Goal: Information Seeking & Learning: Learn about a topic

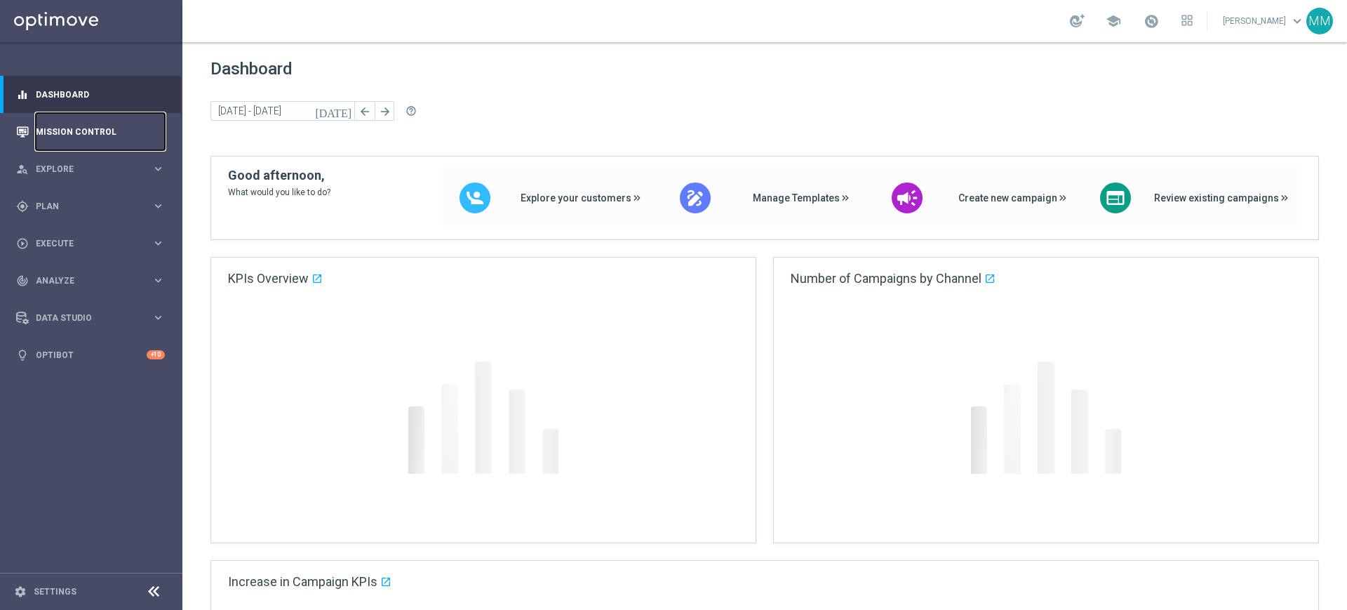
click at [90, 139] on link "Mission Control" at bounding box center [100, 131] width 129 height 37
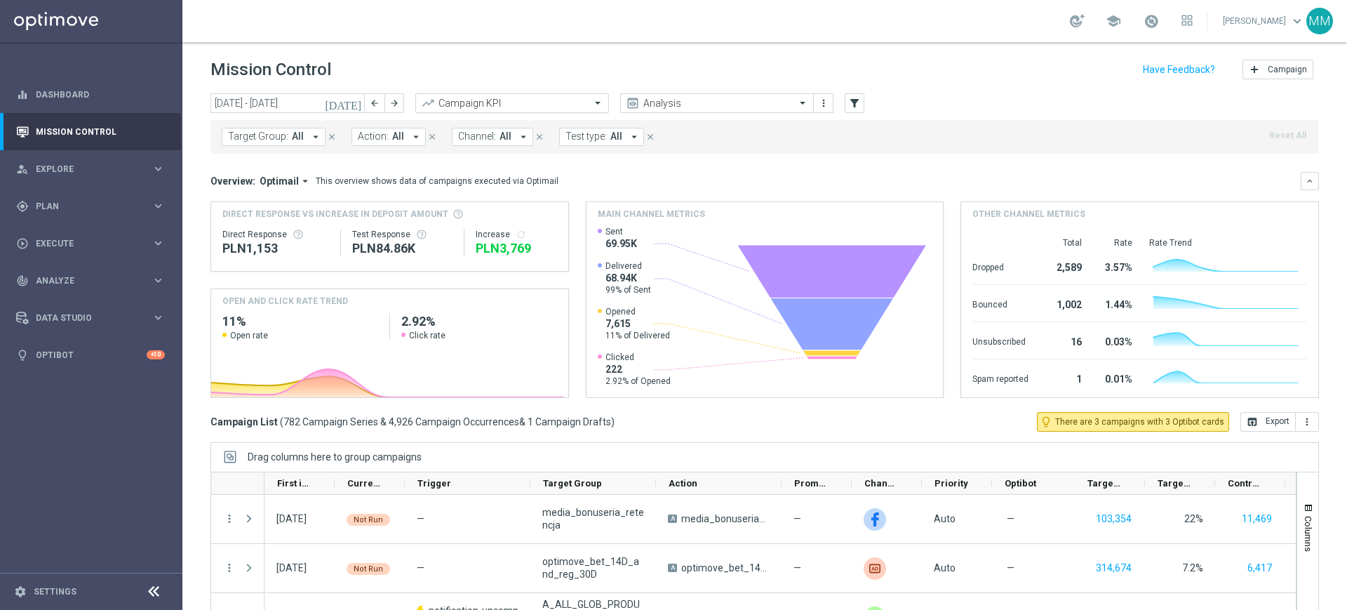
click at [563, 100] on input "text" at bounding box center [498, 104] width 150 height 12
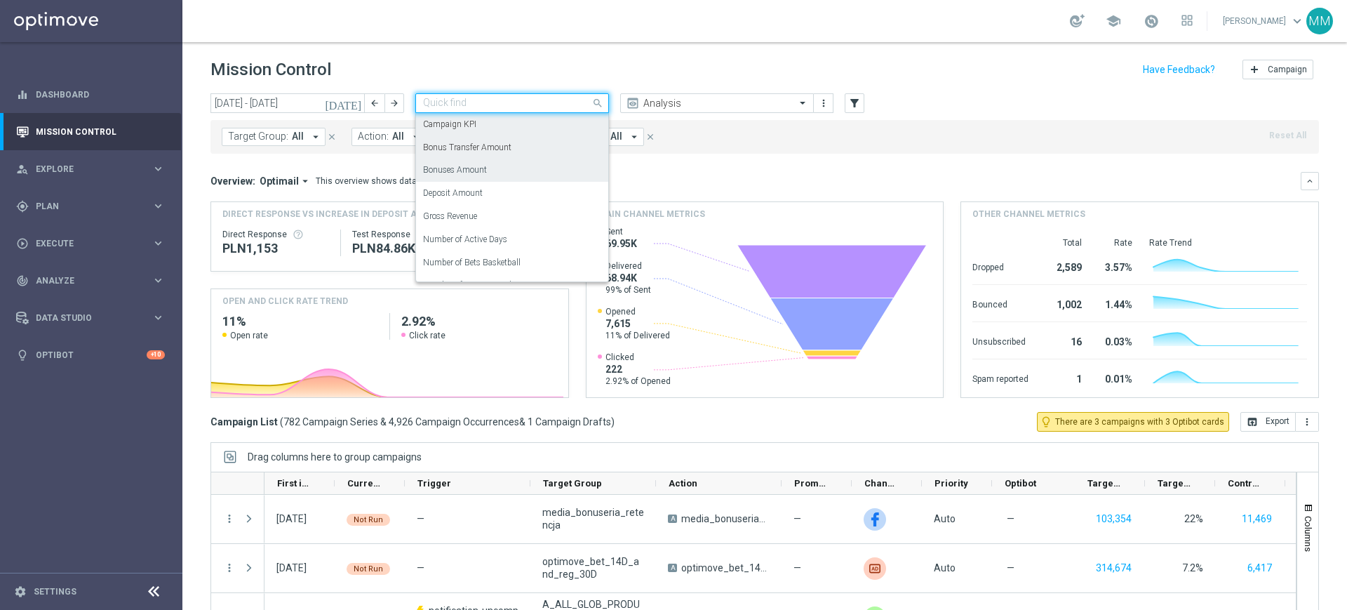
click at [517, 174] on div "Bonuses Amount" at bounding box center [512, 170] width 178 height 23
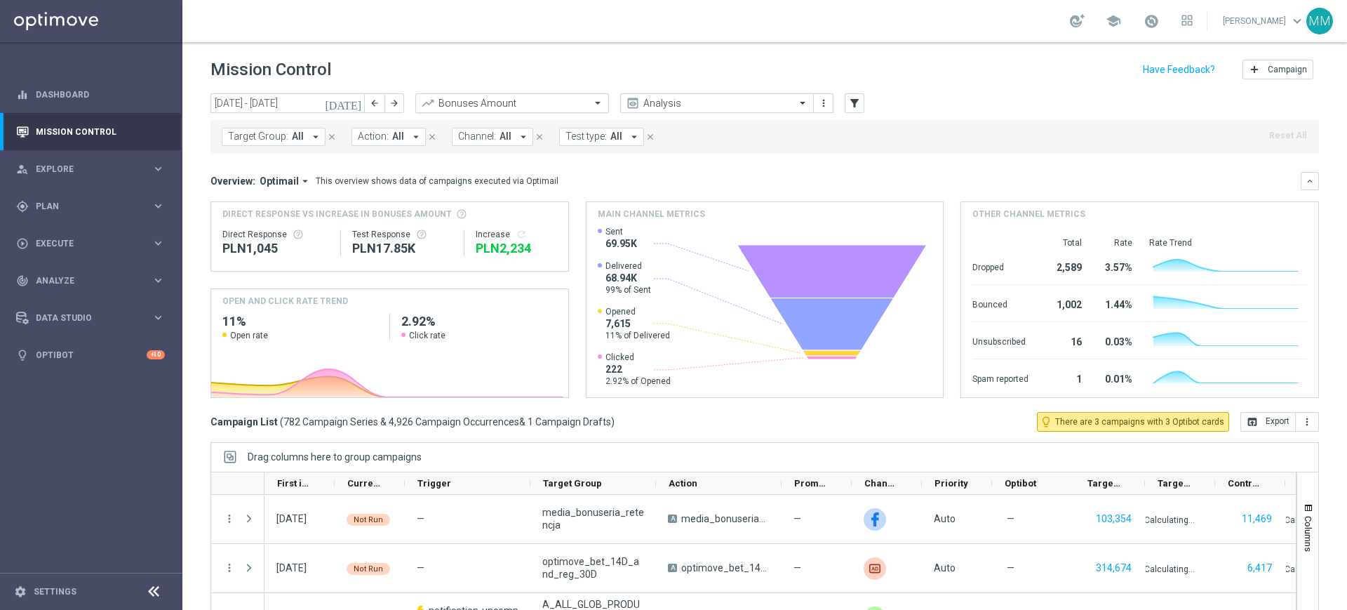
click at [510, 107] on input "text" at bounding box center [498, 104] width 150 height 12
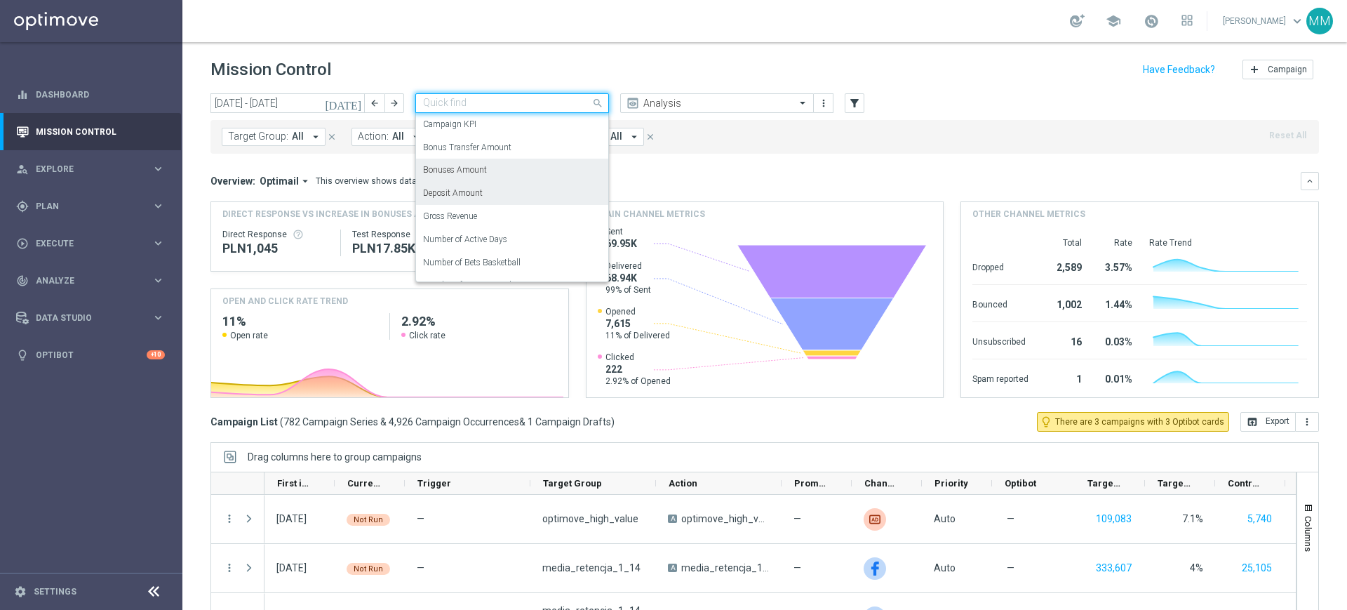
click at [521, 192] on div "Deposit Amount" at bounding box center [512, 193] width 178 height 23
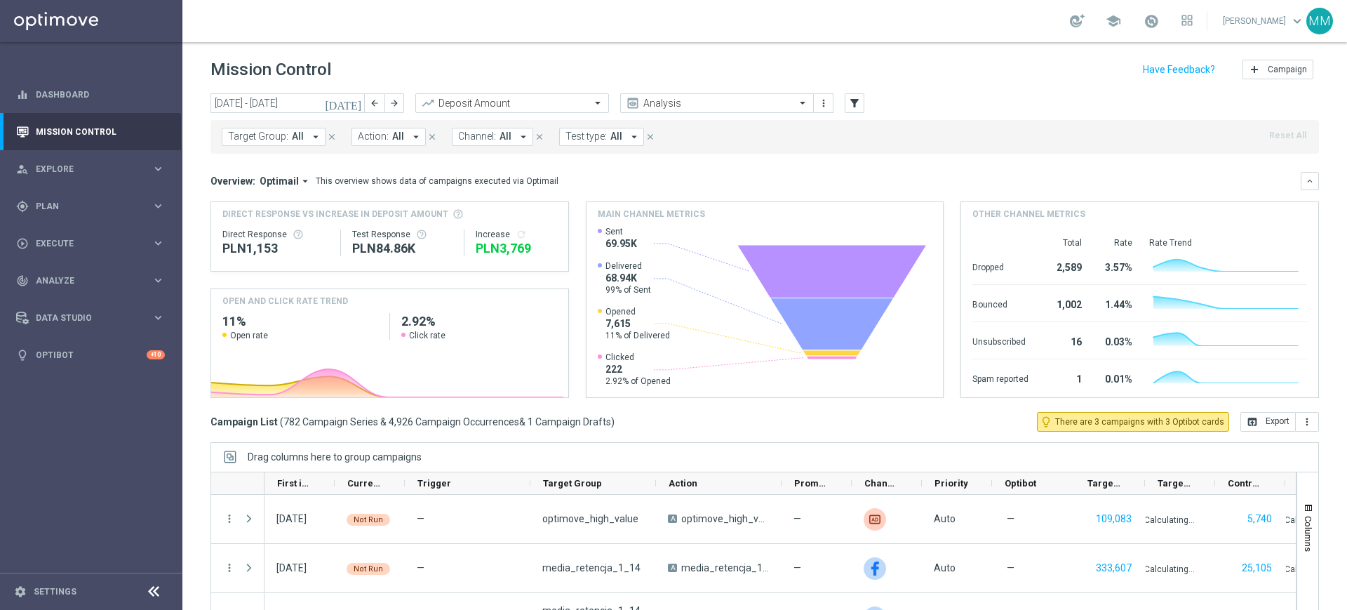
click at [752, 149] on div "Target Group: All arrow_drop_down close Action: All arrow_drop_down close Chann…" at bounding box center [765, 137] width 1109 height 34
click at [265, 142] on span "Target Group:" at bounding box center [258, 137] width 60 height 12
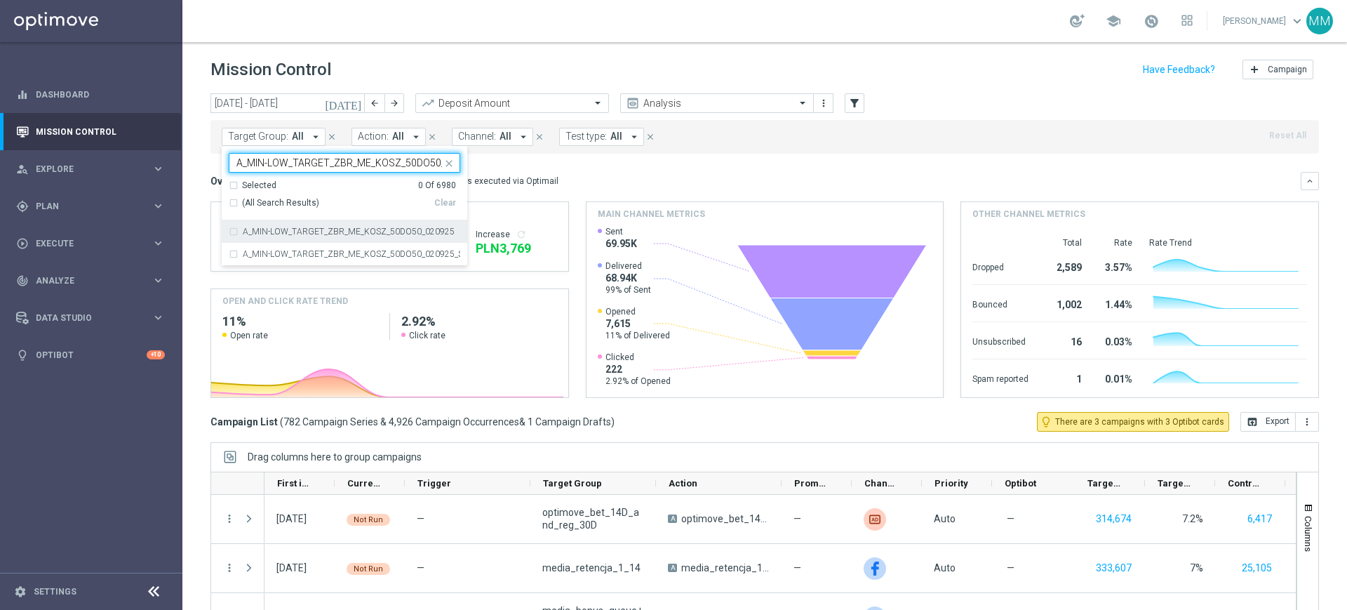
scroll to position [0, 32]
click at [309, 238] on div "A_MIN-LOW_TARGET_ZBR_ME_KOSZ_50DO50_020925" at bounding box center [345, 231] width 232 height 22
type input "A_MIN-LOW_TARGET_ZBR_ME_KOSZ_50DO50_020925"
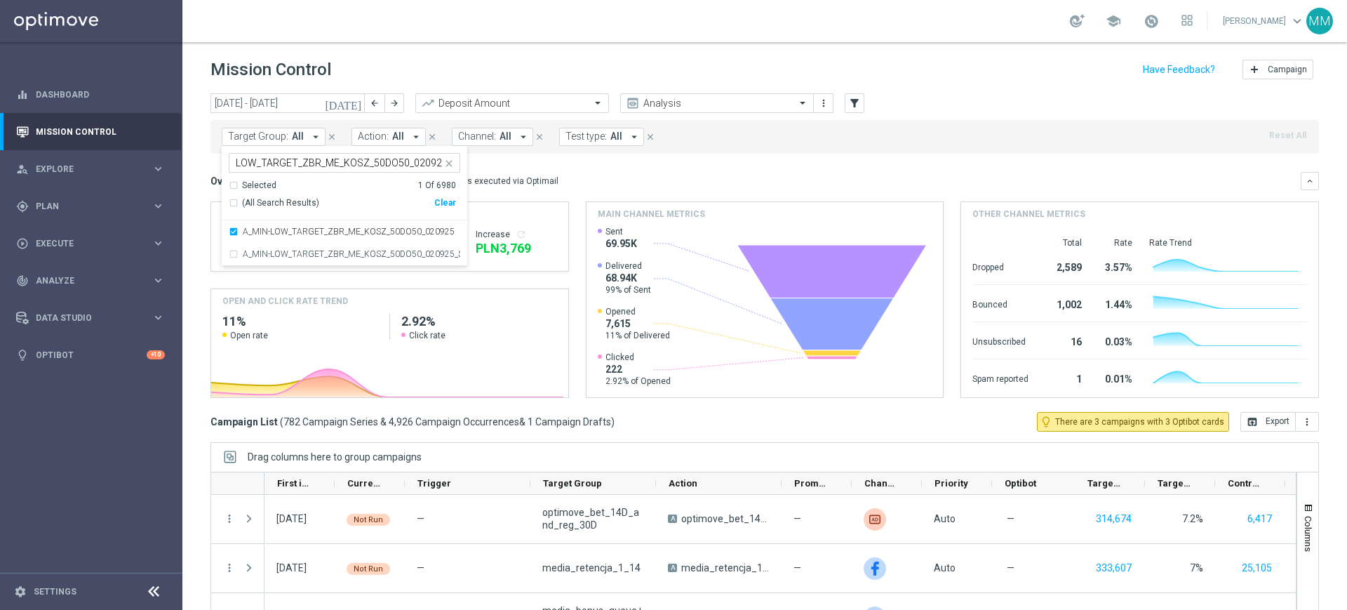
scroll to position [0, 0]
click at [652, 177] on div "Overview: Optimail arrow_drop_down This overview shows data of campaigns execut…" at bounding box center [756, 181] width 1091 height 13
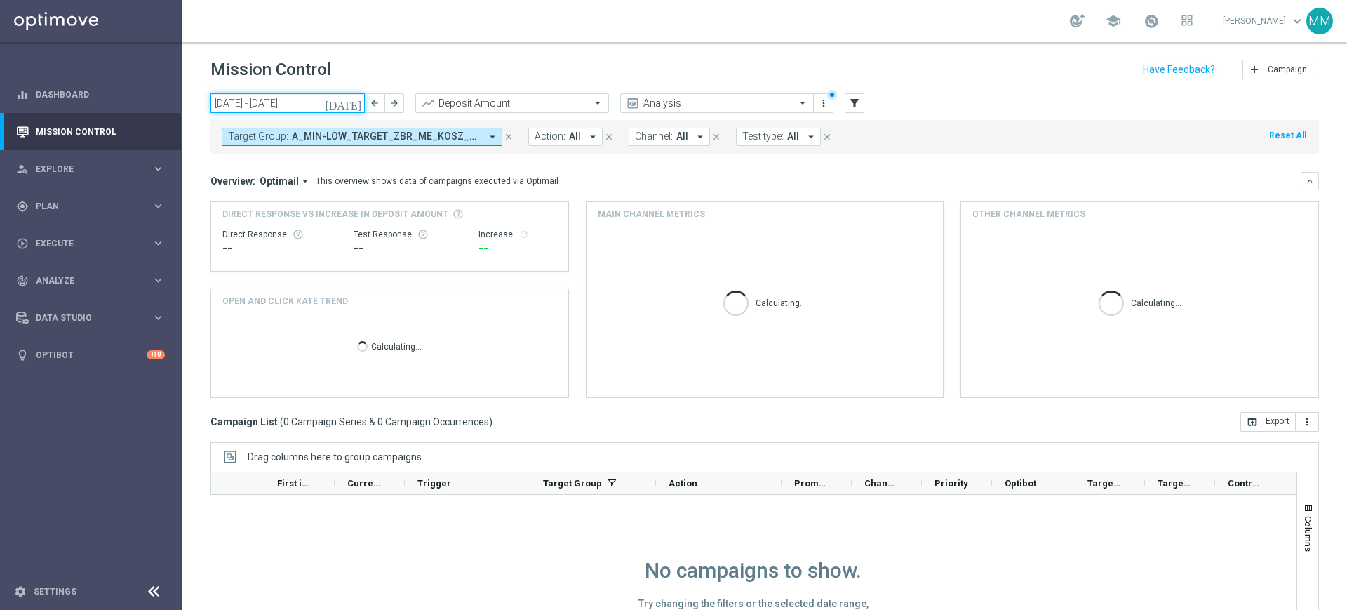
click at [340, 105] on input "08 Sep 2025 - 14 Sep 2025" at bounding box center [288, 103] width 154 height 20
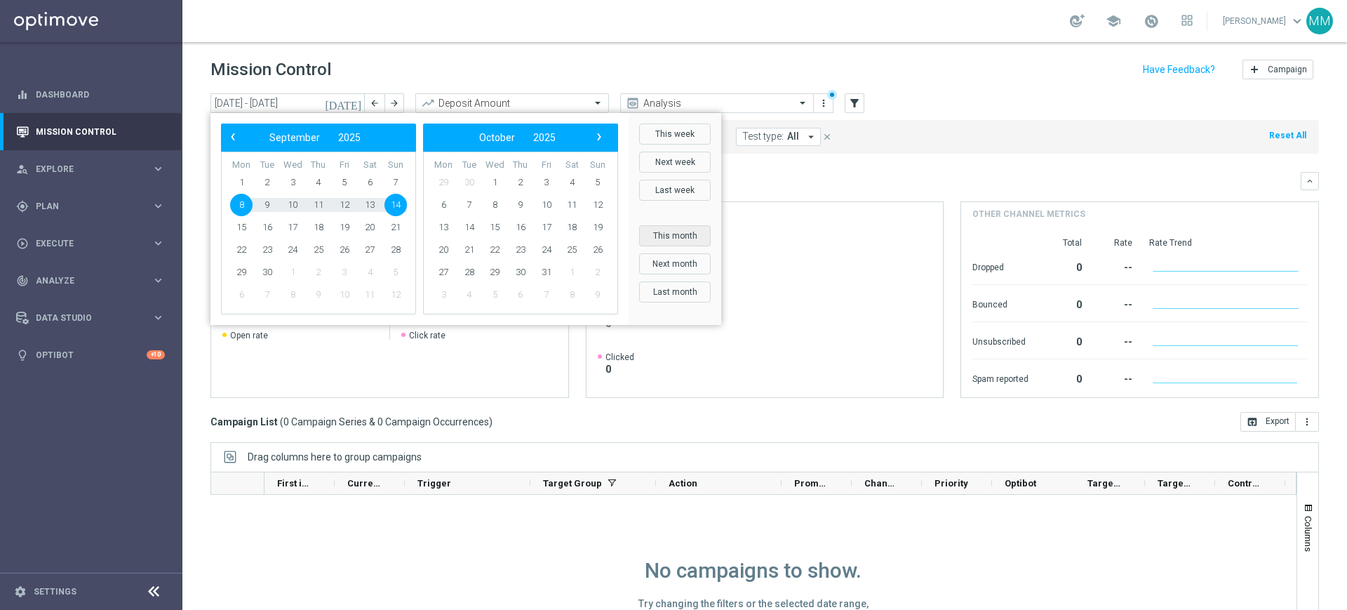
click at [674, 234] on button "This month" at bounding box center [675, 235] width 72 height 21
type input "01 Sep 2025 - 30 Sep 2025"
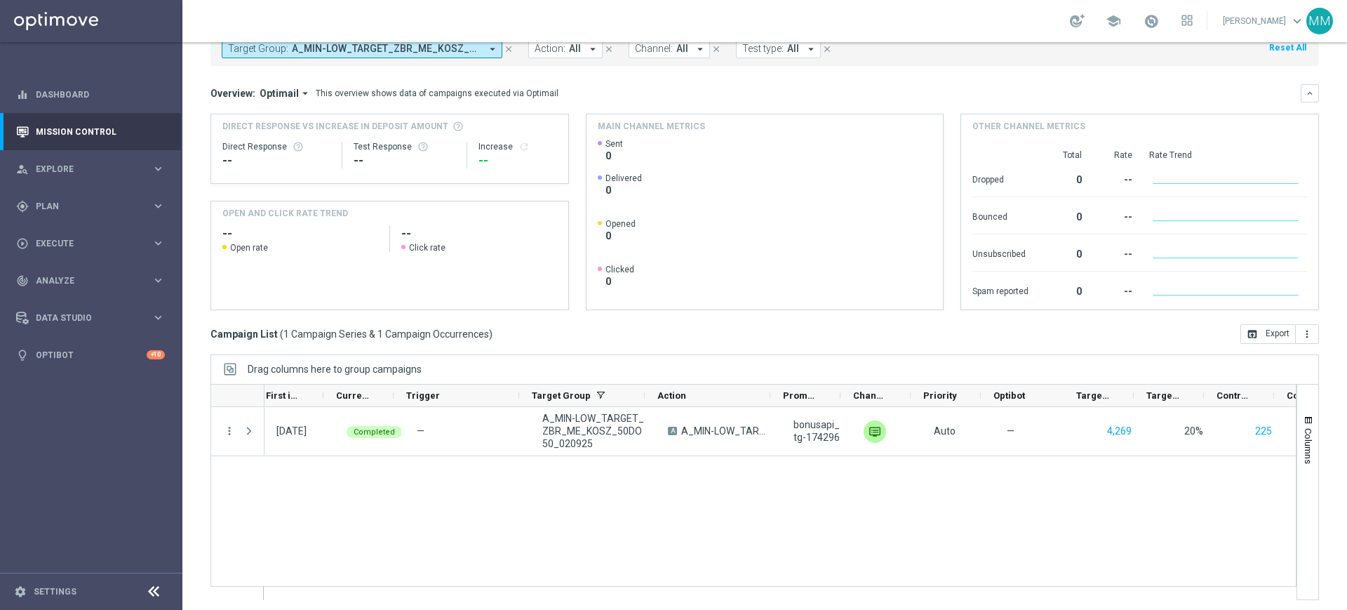
scroll to position [0, 145]
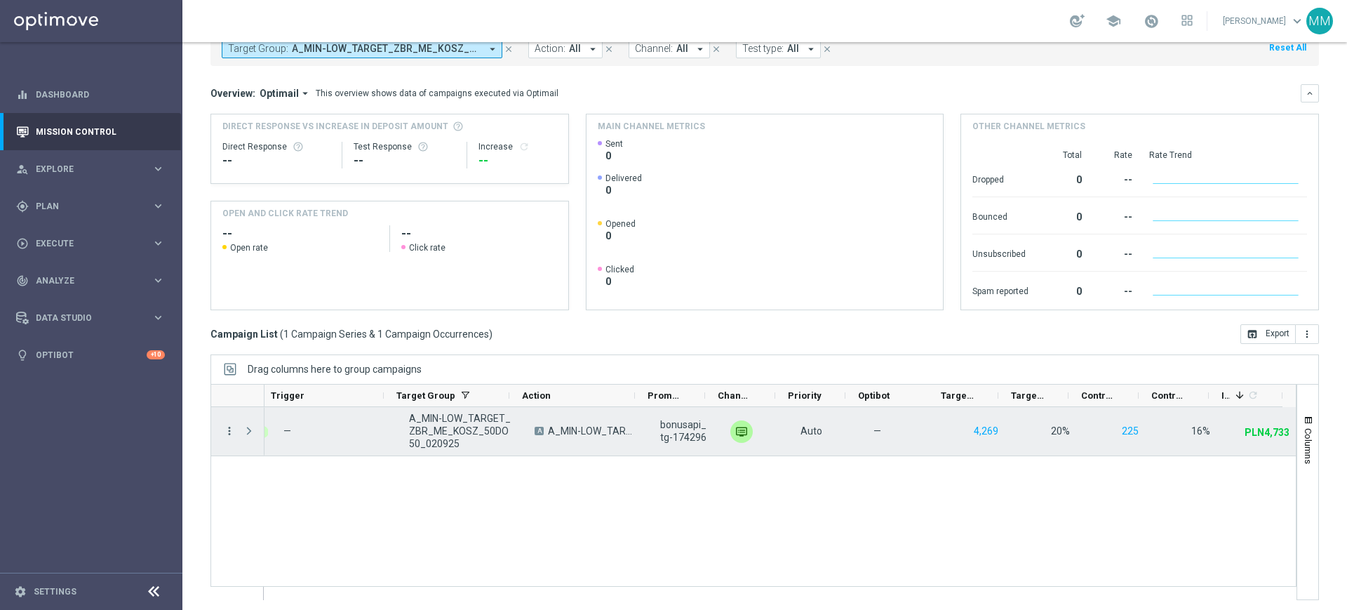
click at [230, 433] on icon "more_vert" at bounding box center [229, 431] width 13 height 13
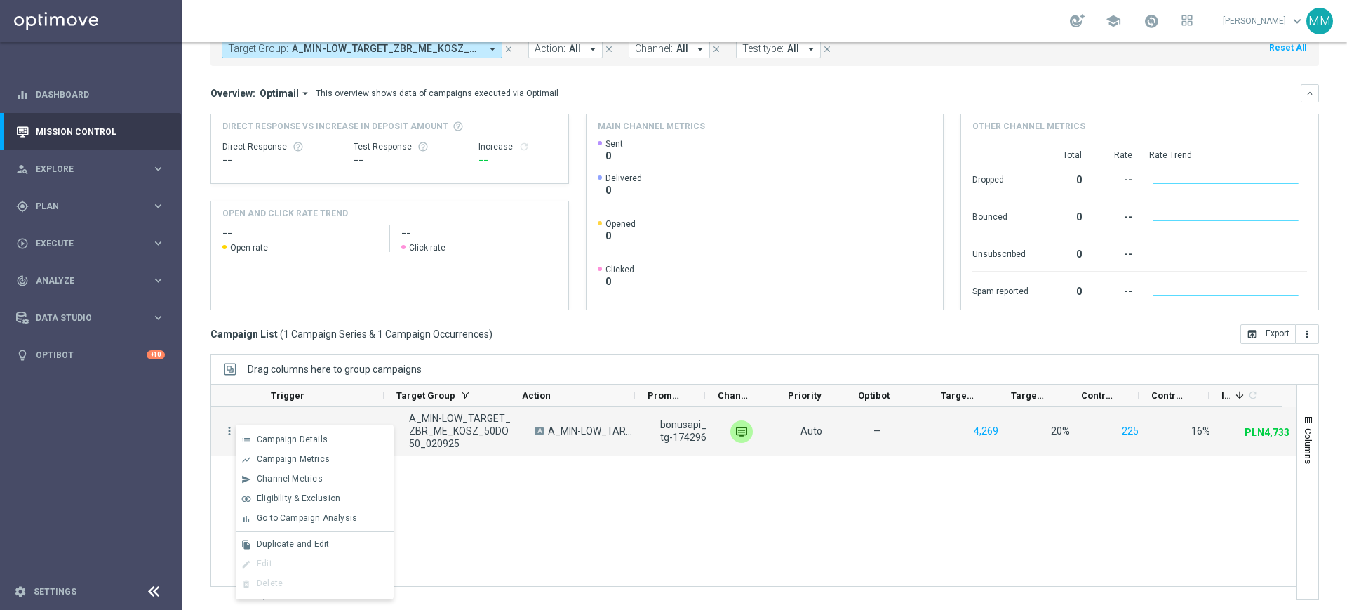
click at [335, 513] on span "Go to Campaign Analysis" at bounding box center [307, 518] width 100 height 10
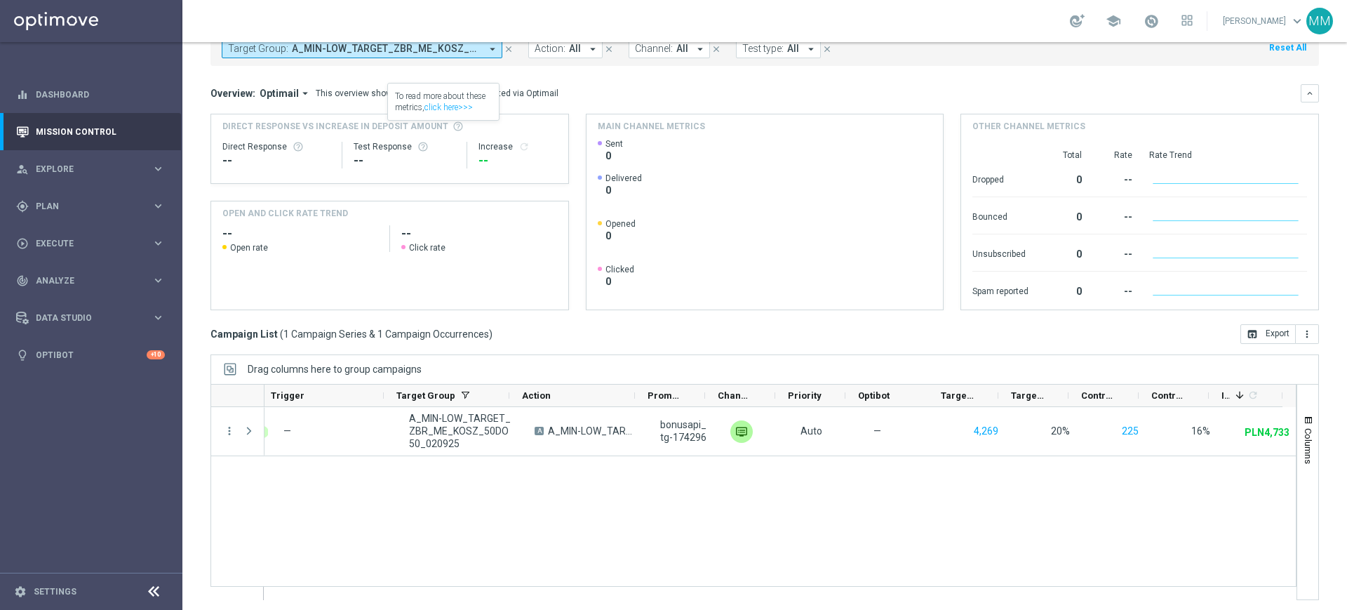
scroll to position [0, 0]
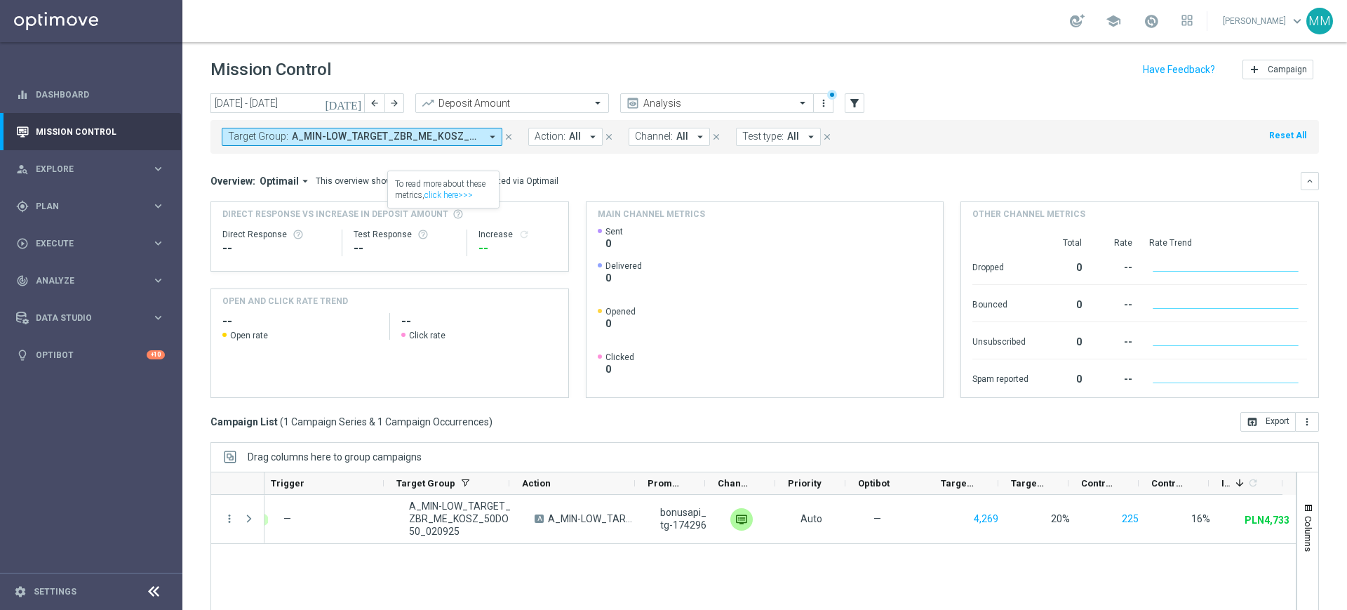
click at [378, 140] on span "A_MIN-LOW_TARGET_ZBR_ME_KOSZ_50DO50_020925" at bounding box center [386, 137] width 189 height 12
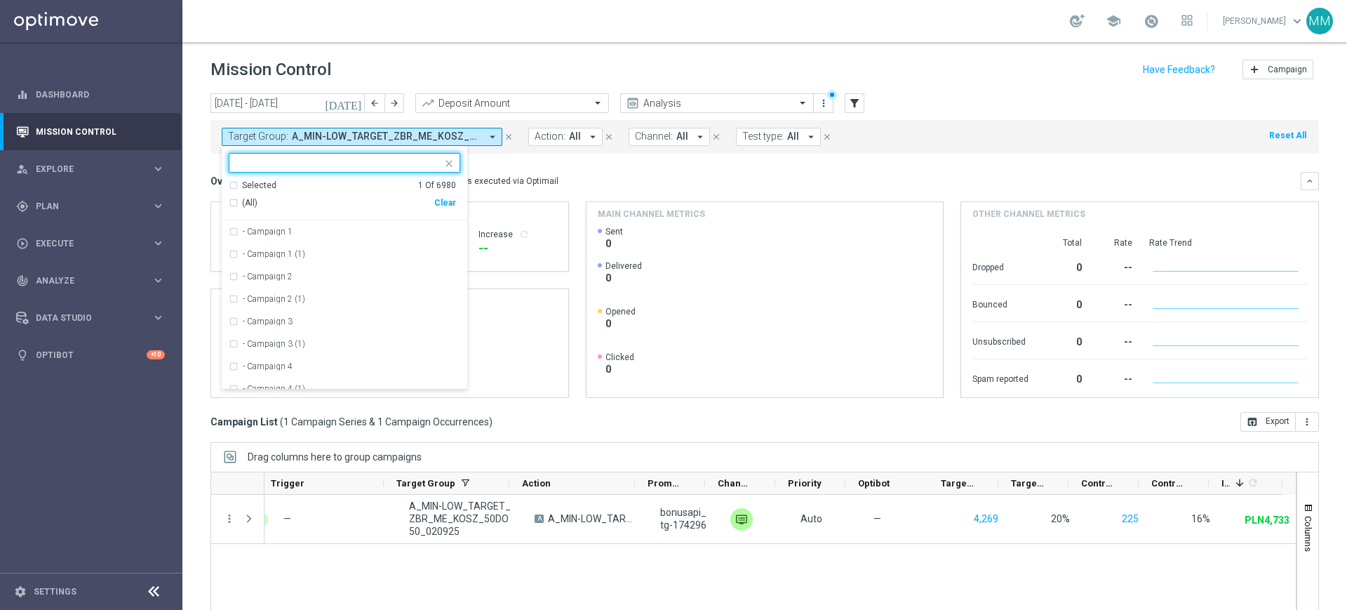
drag, startPoint x: 446, startPoint y: 197, endPoint x: 415, endPoint y: 162, distance: 47.2
click at [0, 0] on div "Clear" at bounding box center [0, 0] width 0 height 0
click at [414, 162] on input "text" at bounding box center [340, 163] width 206 height 12
paste input "A_MED_TARGET_ZBR_ME_KOSZ_50DO100_020925"
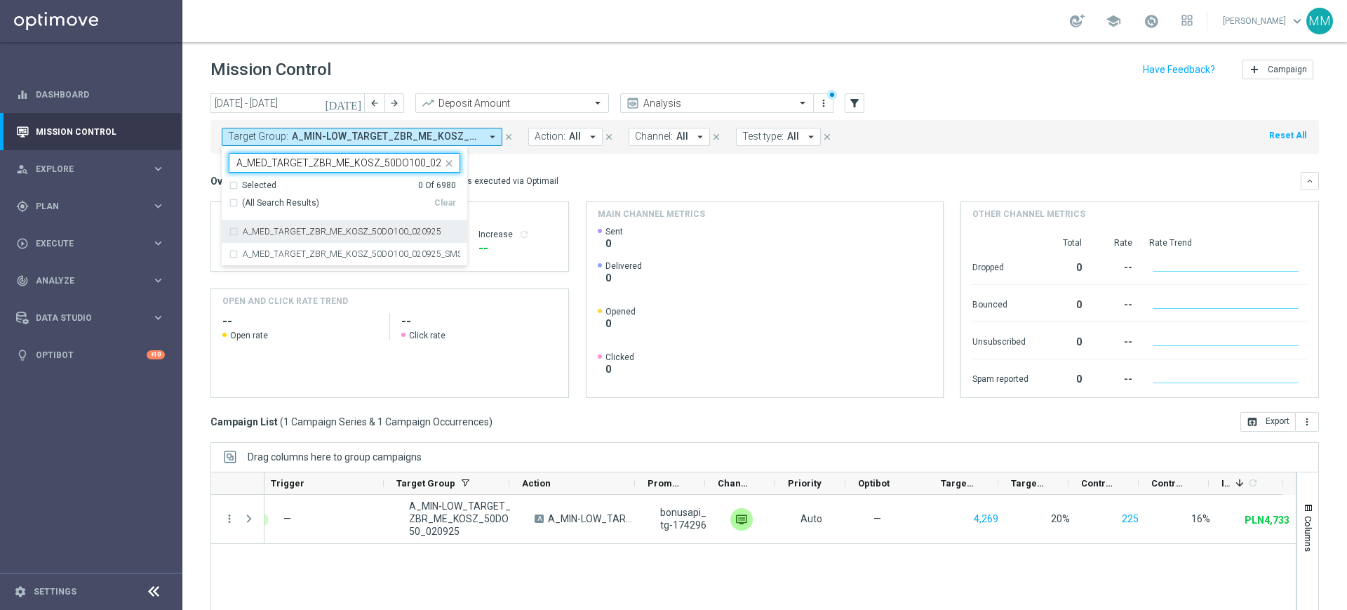
scroll to position [0, 17]
click at [340, 226] on div "A_MED_TARGET_ZBR_ME_KOSZ_50DO100_020925" at bounding box center [345, 231] width 232 height 22
type input "A_MED_TARGET_ZBR_ME_KOSZ_50DO100_020925"
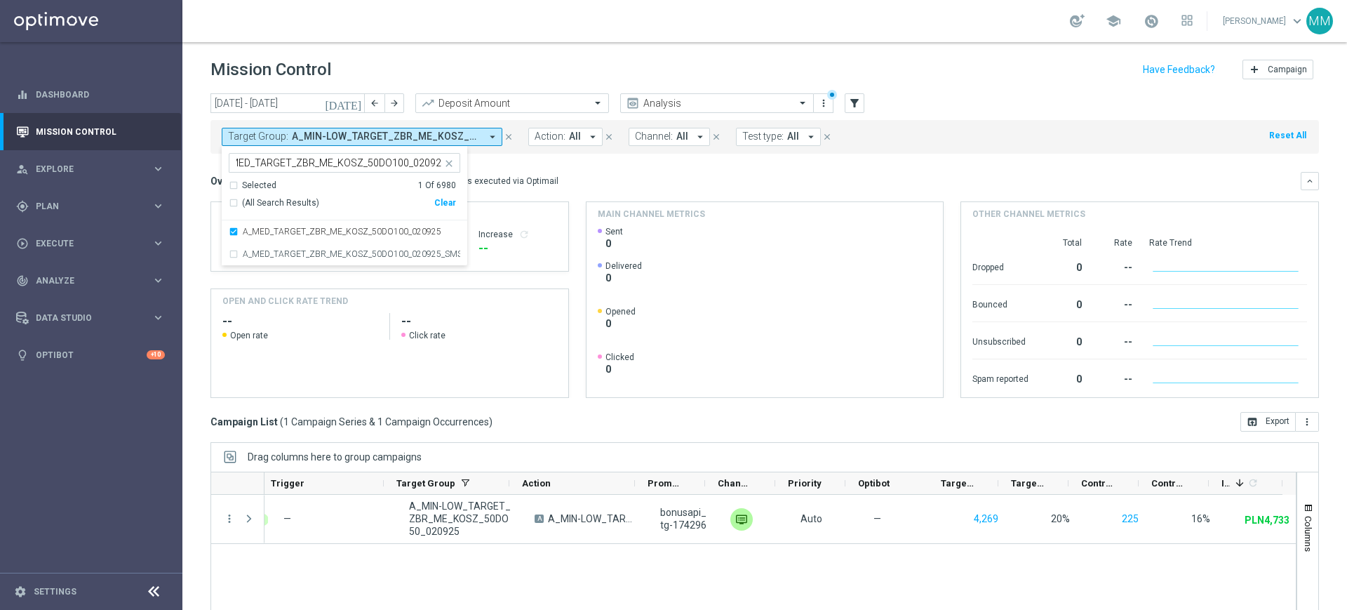
scroll to position [0, 0]
click at [582, 185] on div "Overview: Optimail arrow_drop_down This overview shows data of campaigns execut…" at bounding box center [756, 181] width 1091 height 13
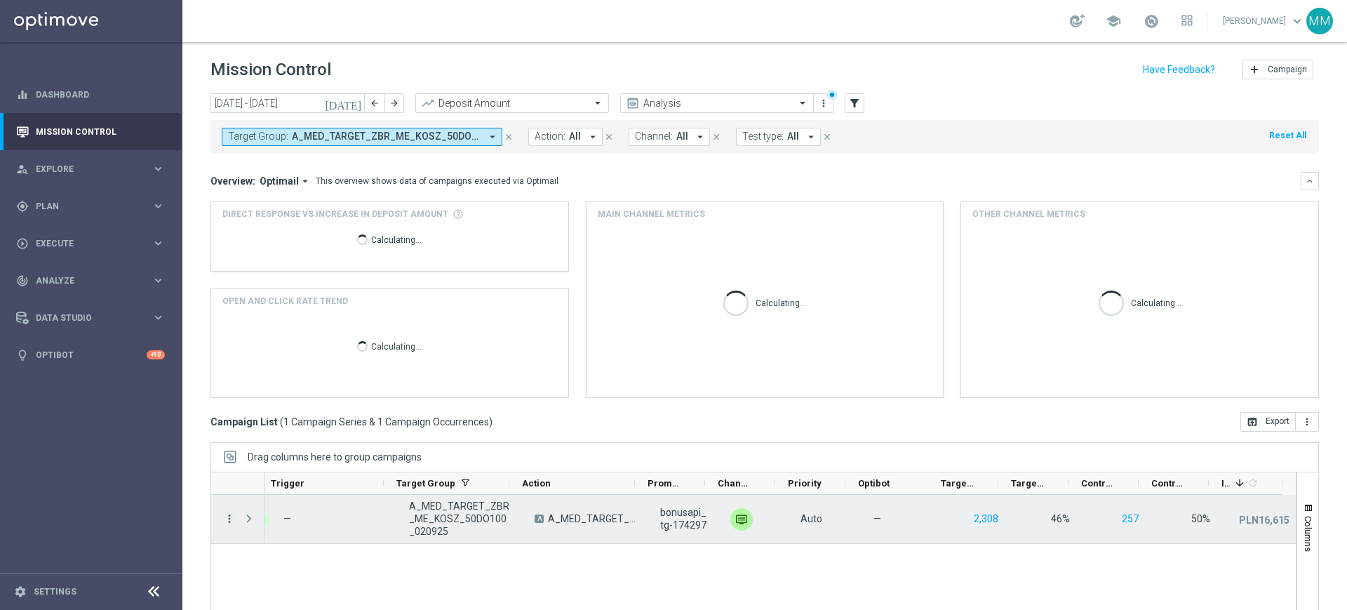
click at [231, 515] on icon "more_vert" at bounding box center [229, 518] width 13 height 13
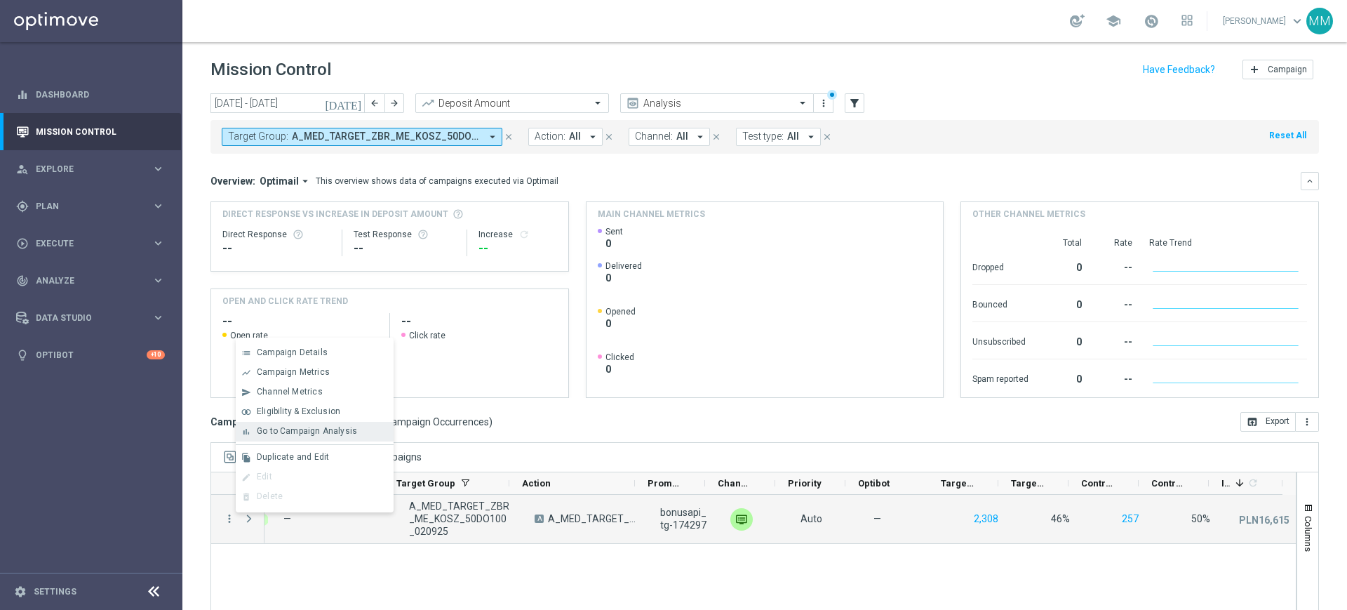
click at [326, 422] on div "bar_chart Go to Campaign Analysis" at bounding box center [315, 432] width 158 height 20
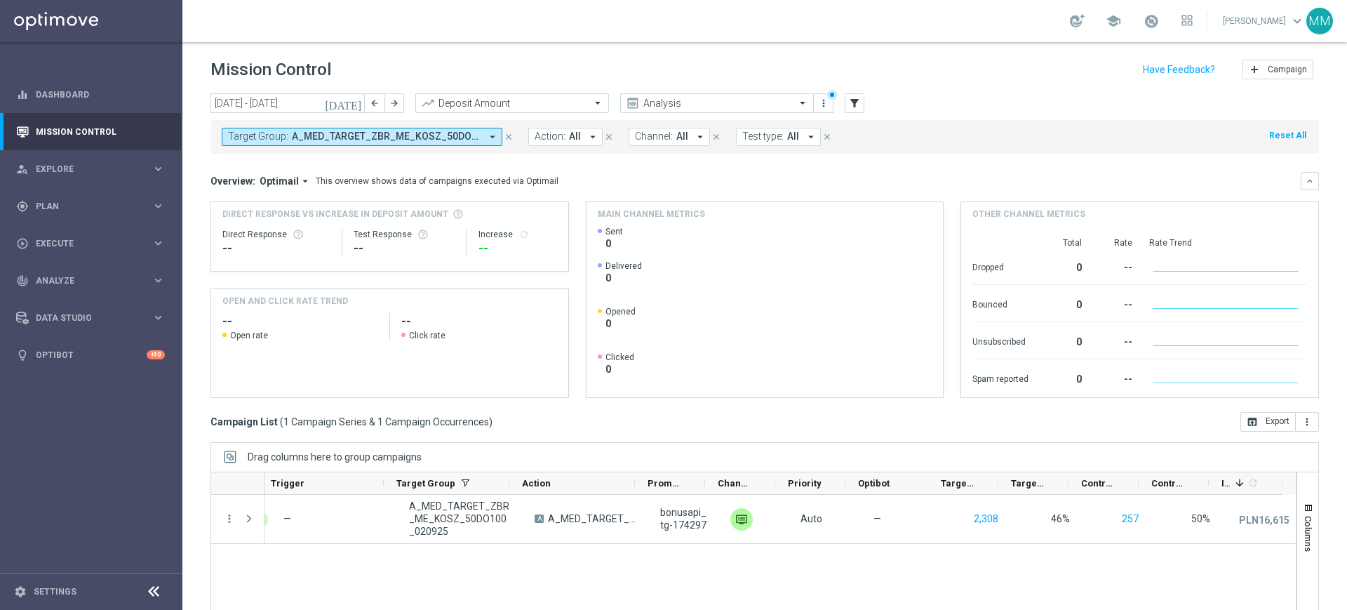
click at [422, 133] on span "A_MED_TARGET_ZBR_ME_KOSZ_50DO100_020925" at bounding box center [386, 137] width 189 height 12
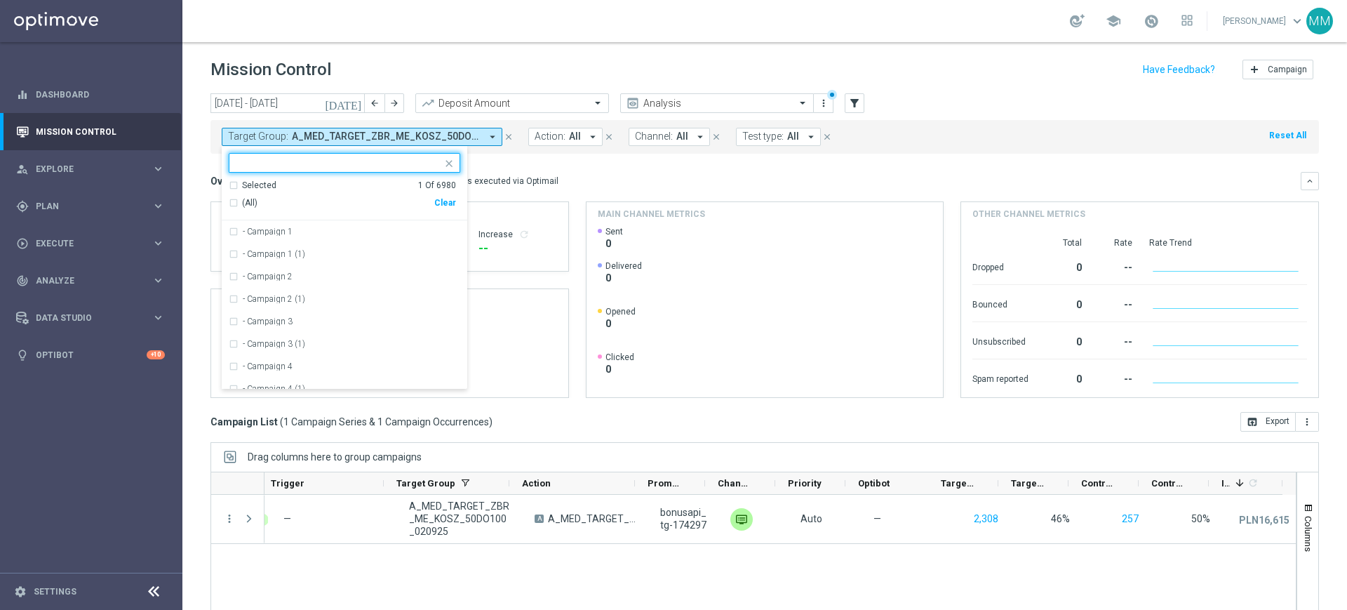
click at [448, 194] on div "(All) Clear" at bounding box center [342, 203] width 227 height 23
drag, startPoint x: 447, startPoint y: 199, endPoint x: 414, endPoint y: 170, distance: 43.8
click at [0, 0] on div "Clear" at bounding box center [0, 0] width 0 height 0
drag, startPoint x: 412, startPoint y: 168, endPoint x: 401, endPoint y: 178, distance: 14.9
click at [411, 168] on input "text" at bounding box center [340, 163] width 206 height 12
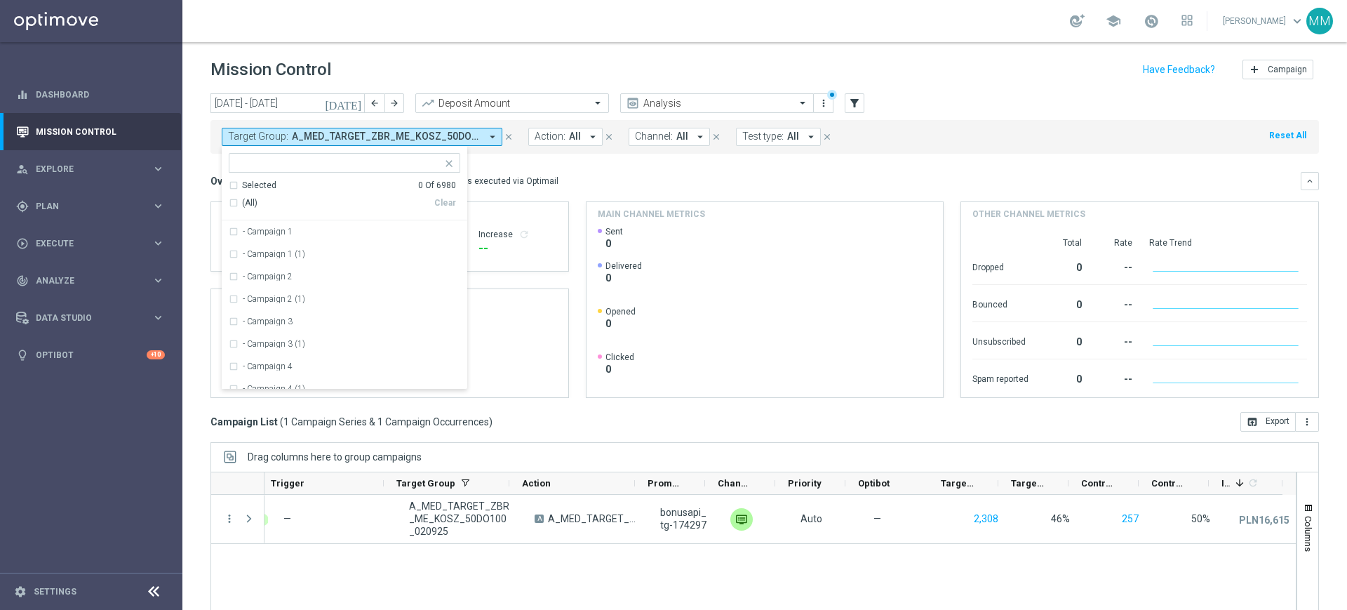
paste input "A_HIGH_TARGET_ZBR_ME_KOSZ_50DO250_020925"
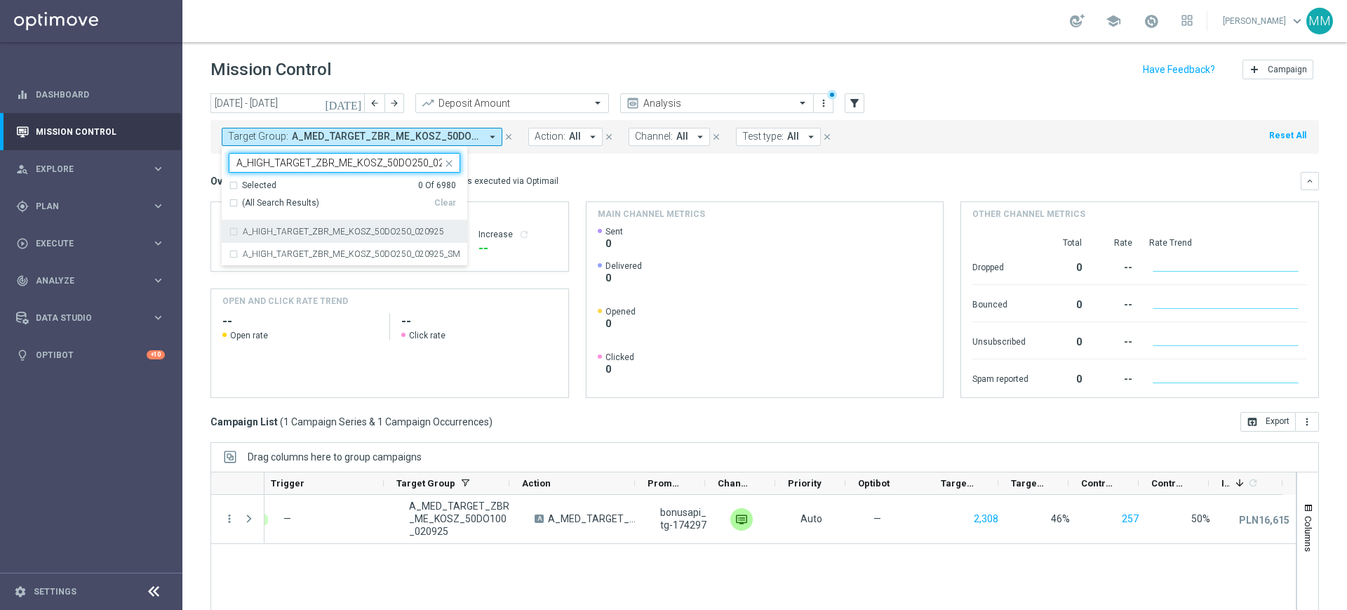
scroll to position [0, 19]
drag, startPoint x: 360, startPoint y: 235, endPoint x: 386, endPoint y: 225, distance: 28.0
click at [360, 236] on div "A_HIGH_TARGET_ZBR_ME_KOSZ_50DO250_020925" at bounding box center [345, 231] width 232 height 22
type input "A_HIGH_TARGET_ZBR_ME_KOSZ_50DO250_020925"
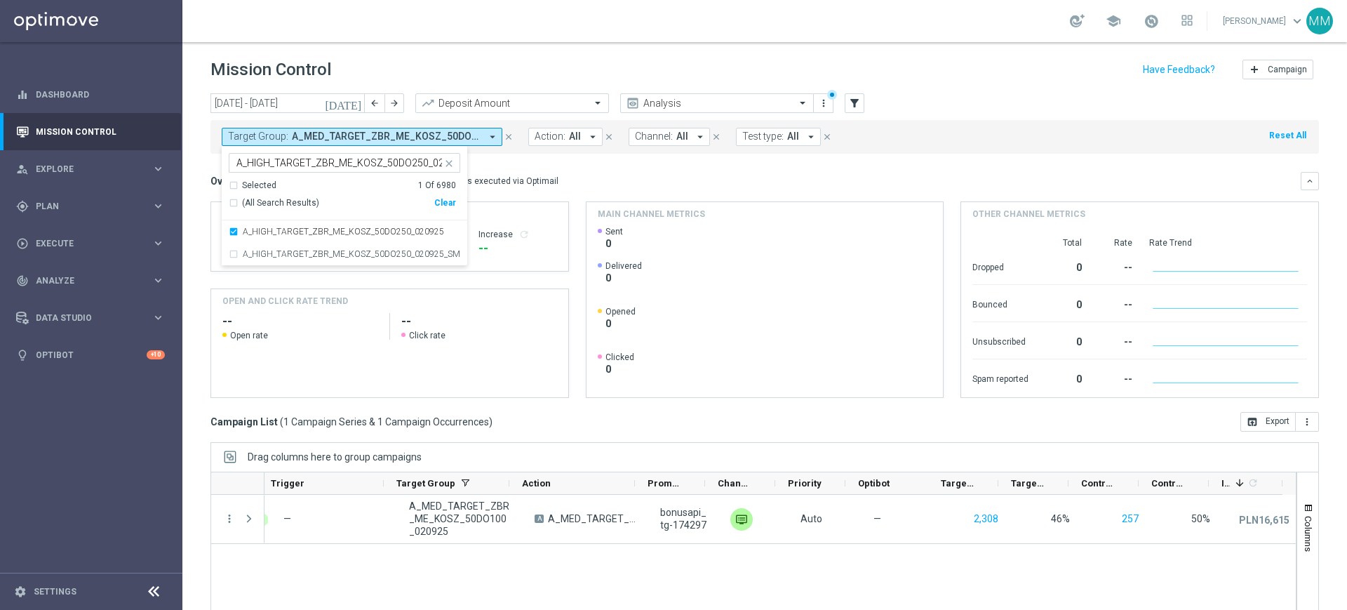
click at [519, 180] on div "This overview shows data of campaigns executed via Optimail" at bounding box center [437, 181] width 243 height 13
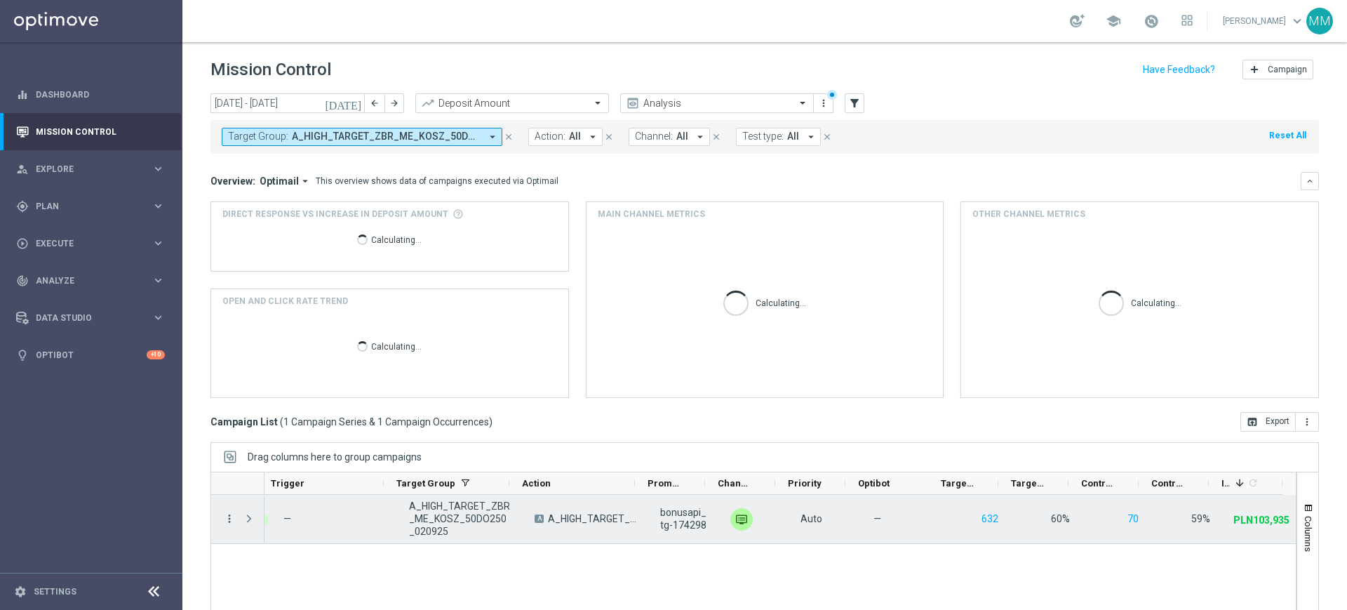
click at [224, 519] on icon "more_vert" at bounding box center [229, 518] width 13 height 13
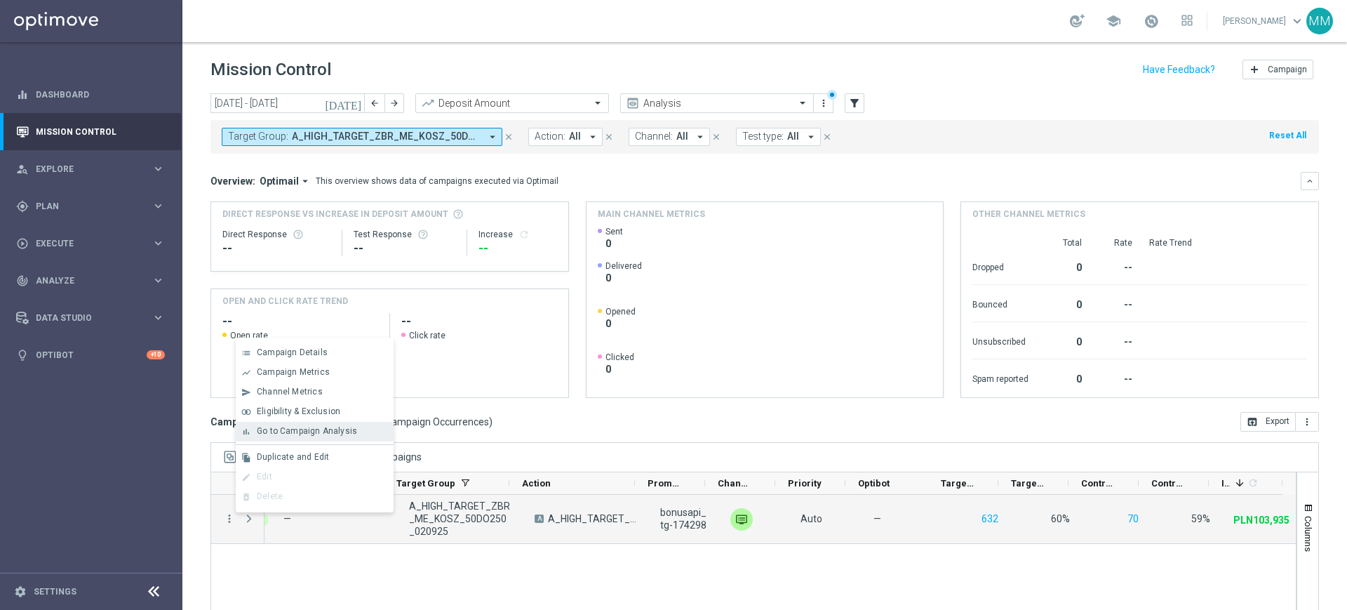
click at [283, 439] on div "bar_chart Go to Campaign Analysis" at bounding box center [315, 432] width 158 height 20
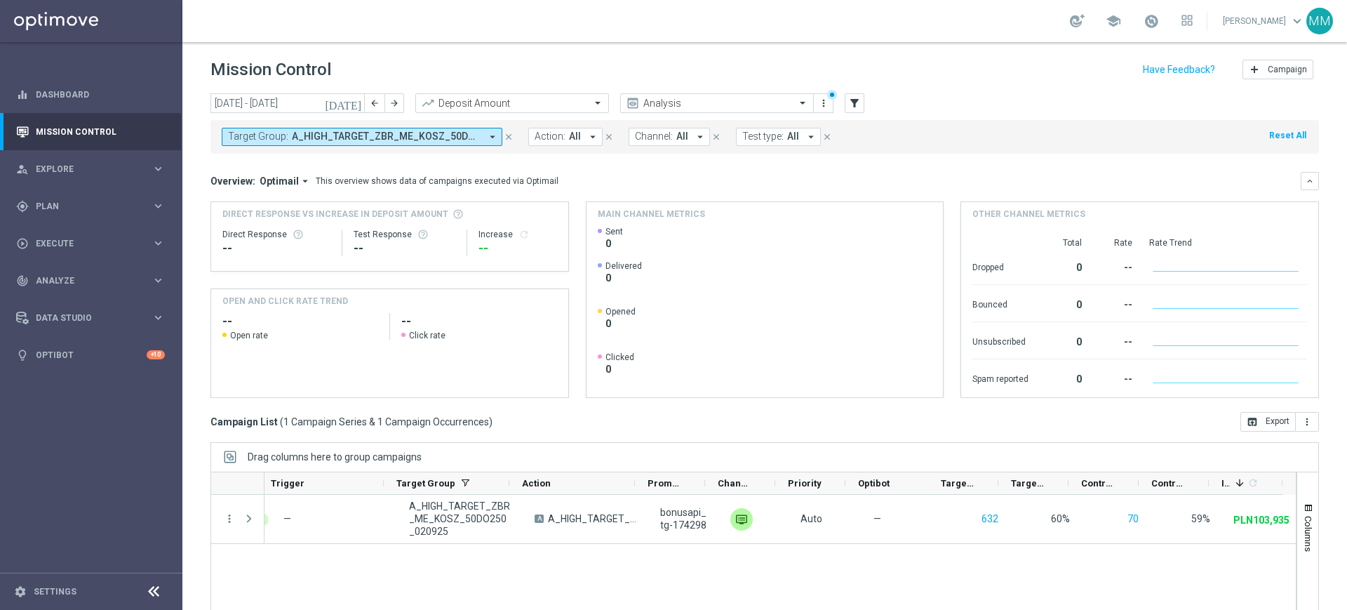
click at [362, 133] on span "A_HIGH_TARGET_ZBR_ME_KOSZ_50DO250_020925" at bounding box center [386, 137] width 189 height 12
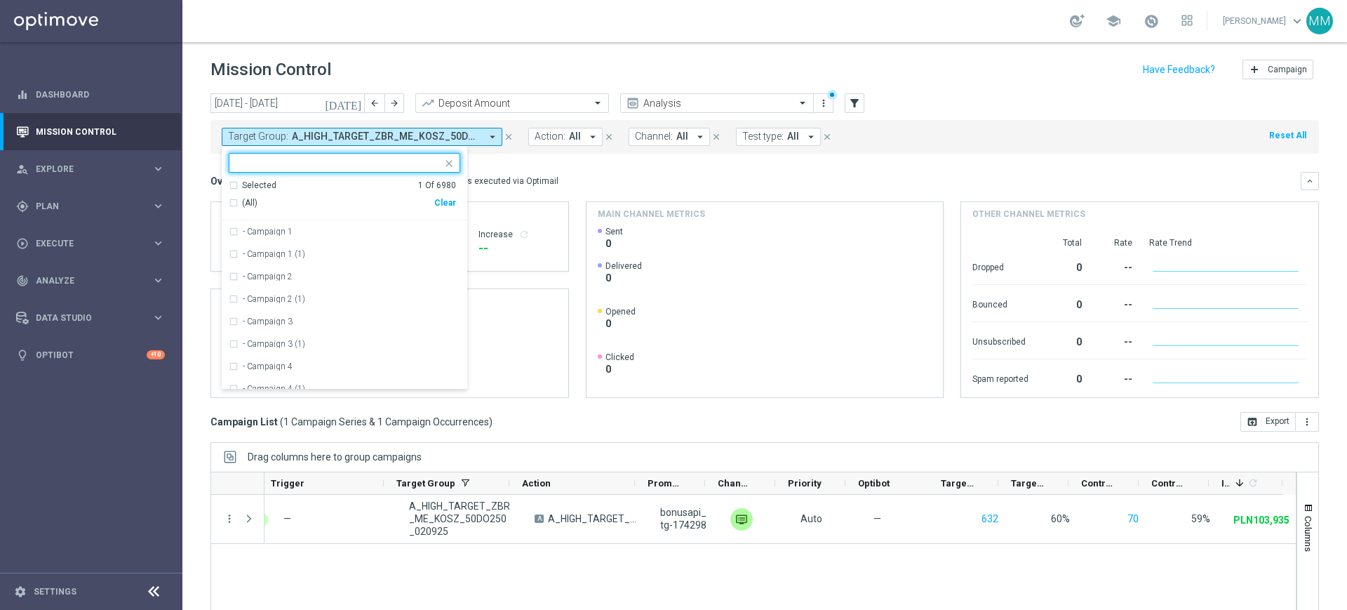
drag, startPoint x: 446, startPoint y: 201, endPoint x: 405, endPoint y: 158, distance: 60.1
click at [0, 0] on div "Clear" at bounding box center [0, 0] width 0 height 0
click at [404, 157] on input "text" at bounding box center [340, 163] width 206 height 12
paste input "A_PREM_TARGET_SCRATCH_KWAL_MS_040925"
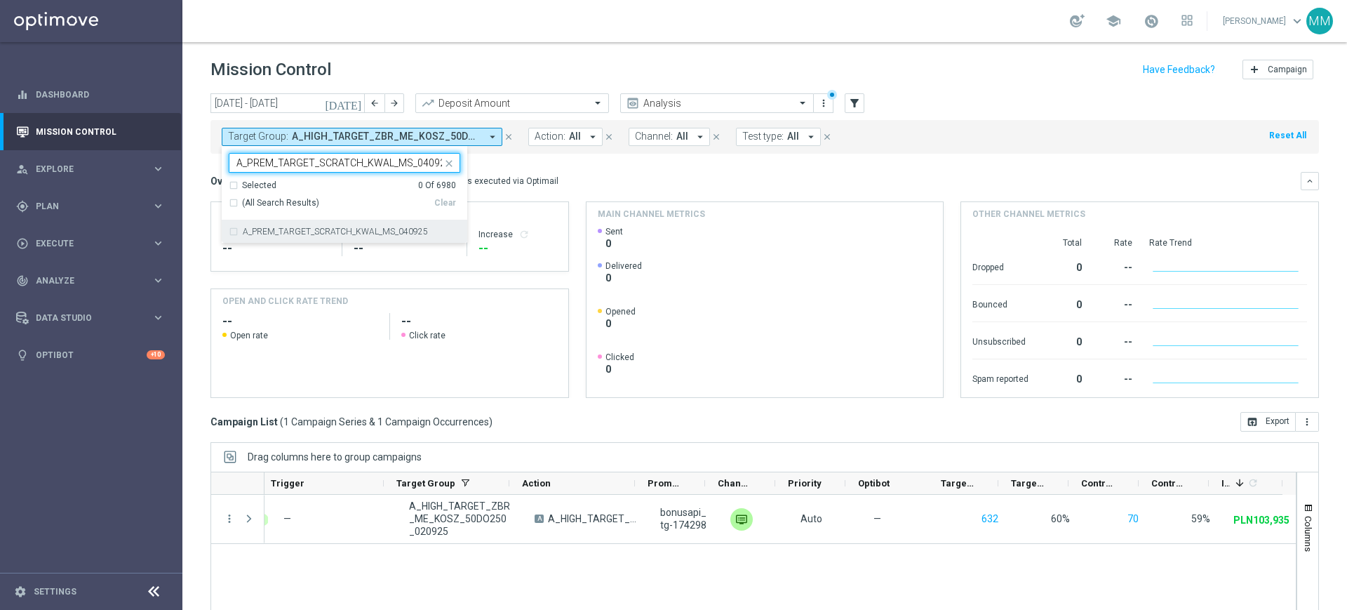
scroll to position [0, 5]
drag, startPoint x: 339, startPoint y: 227, endPoint x: 506, endPoint y: 168, distance: 177.1
click at [339, 227] on label "A_PREM_TARGET_SCRATCH_KWAL_MS_040925" at bounding box center [335, 231] width 185 height 8
type input "A_PREM_TARGET_SCRATCH_KWAL_MS_040925"
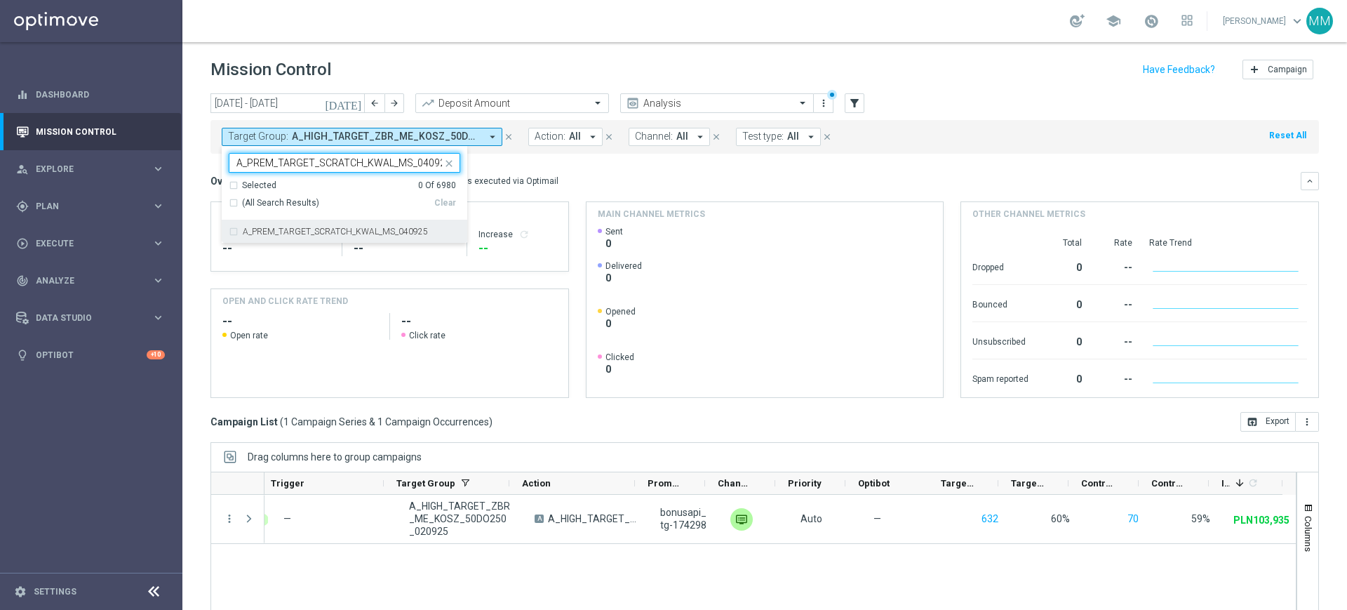
click at [507, 167] on mini-dashboard "Overview: Optimail arrow_drop_down This overview shows data of campaigns execut…" at bounding box center [765, 283] width 1109 height 258
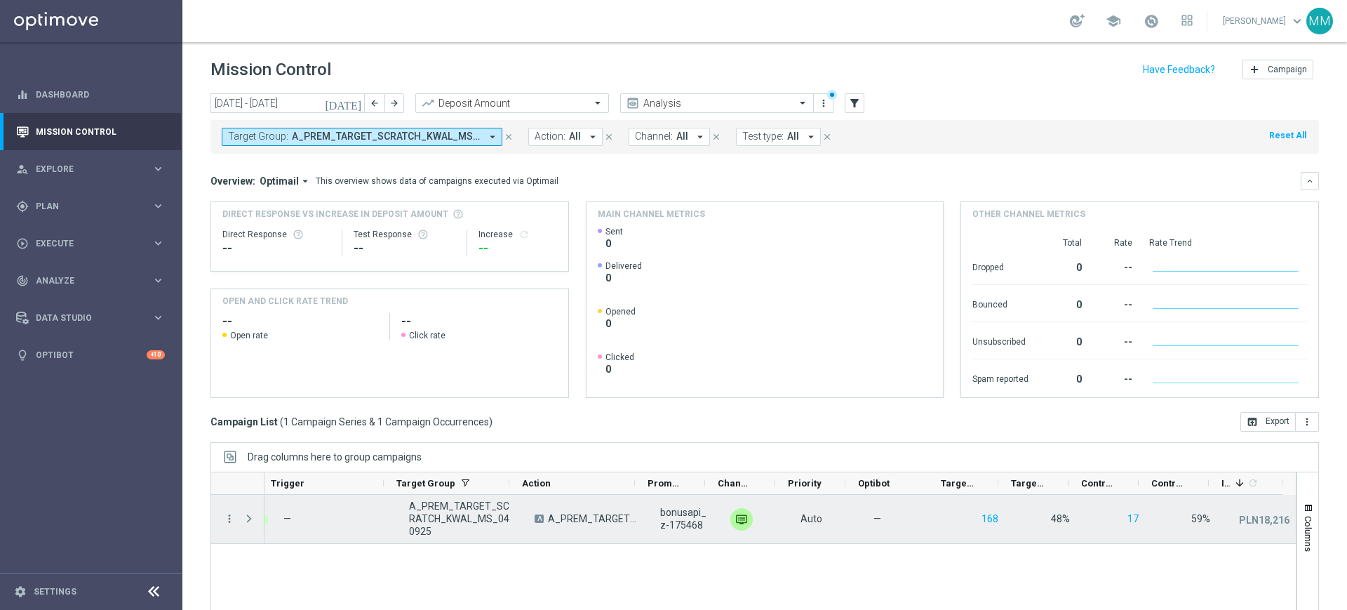
click at [236, 519] on div "more_vert" at bounding box center [223, 519] width 25 height 48
click at [232, 519] on icon "more_vert" at bounding box center [229, 518] width 13 height 13
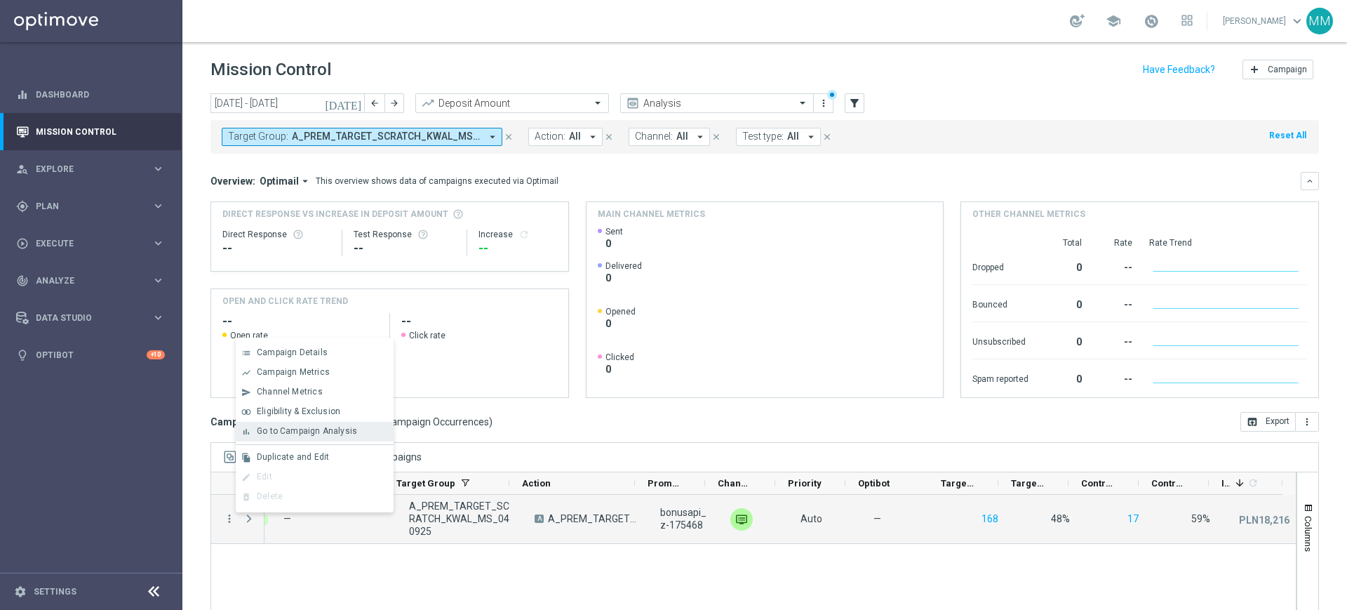
click at [301, 431] on span "Go to Campaign Analysis" at bounding box center [307, 431] width 100 height 10
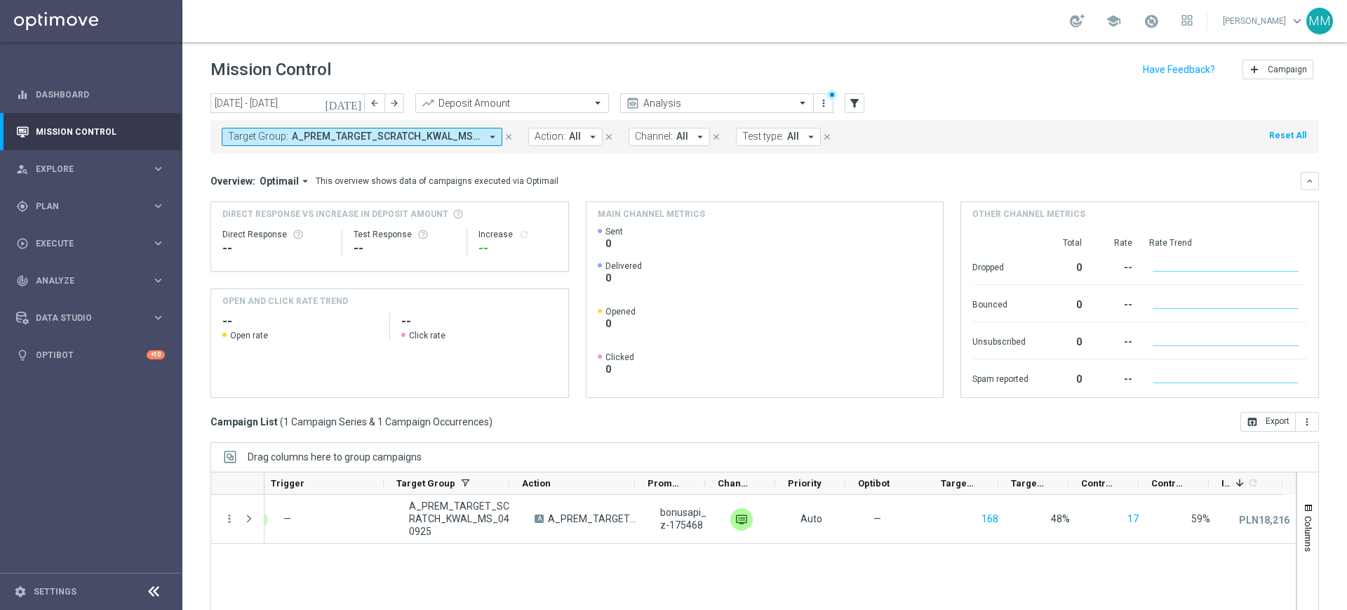
click at [336, 129] on button "Target Group: A_PREM_TARGET_SCRATCH_KWAL_MS_040925 arrow_drop_down" at bounding box center [362, 137] width 281 height 18
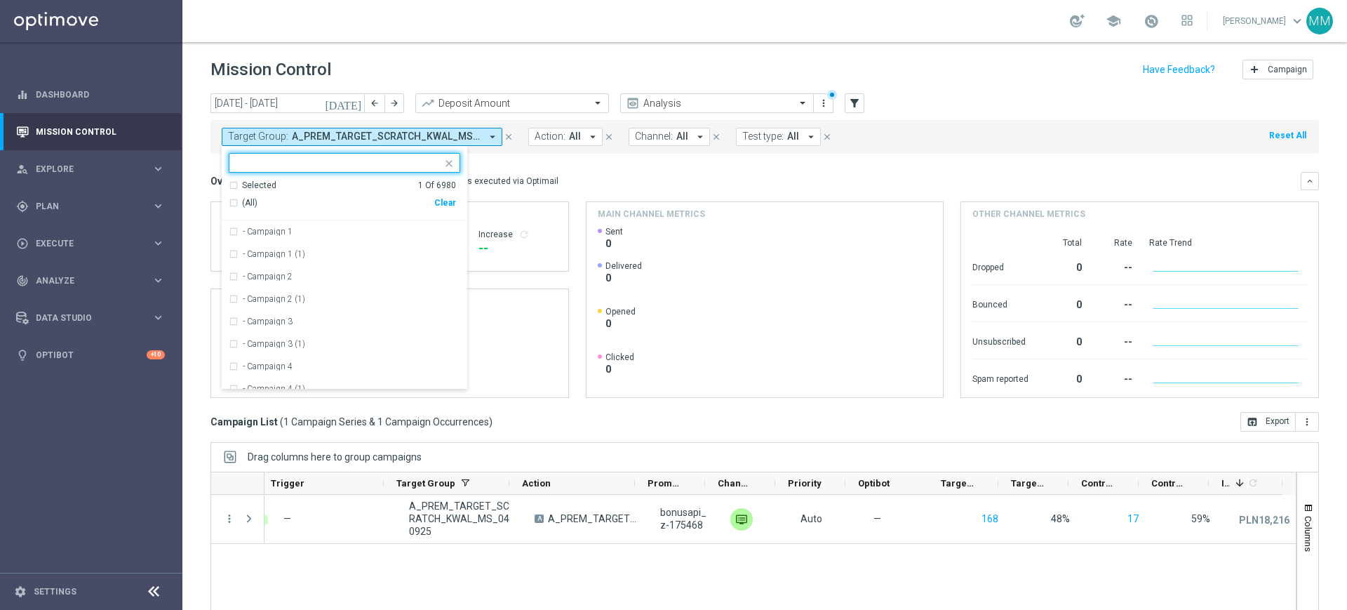
click at [437, 194] on div "(All) Clear" at bounding box center [342, 203] width 227 height 23
click at [432, 201] on div "(All)" at bounding box center [332, 203] width 206 height 12
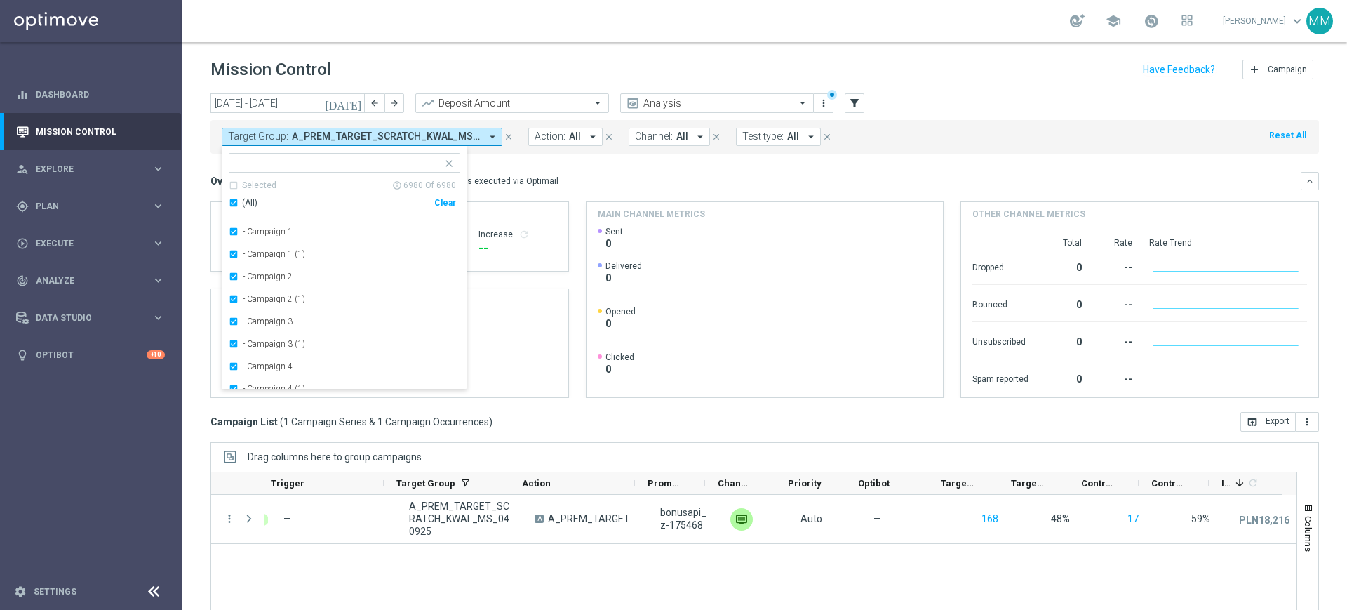
click at [440, 196] on div "(All) Clear" at bounding box center [342, 203] width 227 height 23
click at [0, 0] on div "Clear" at bounding box center [0, 0] width 0 height 0
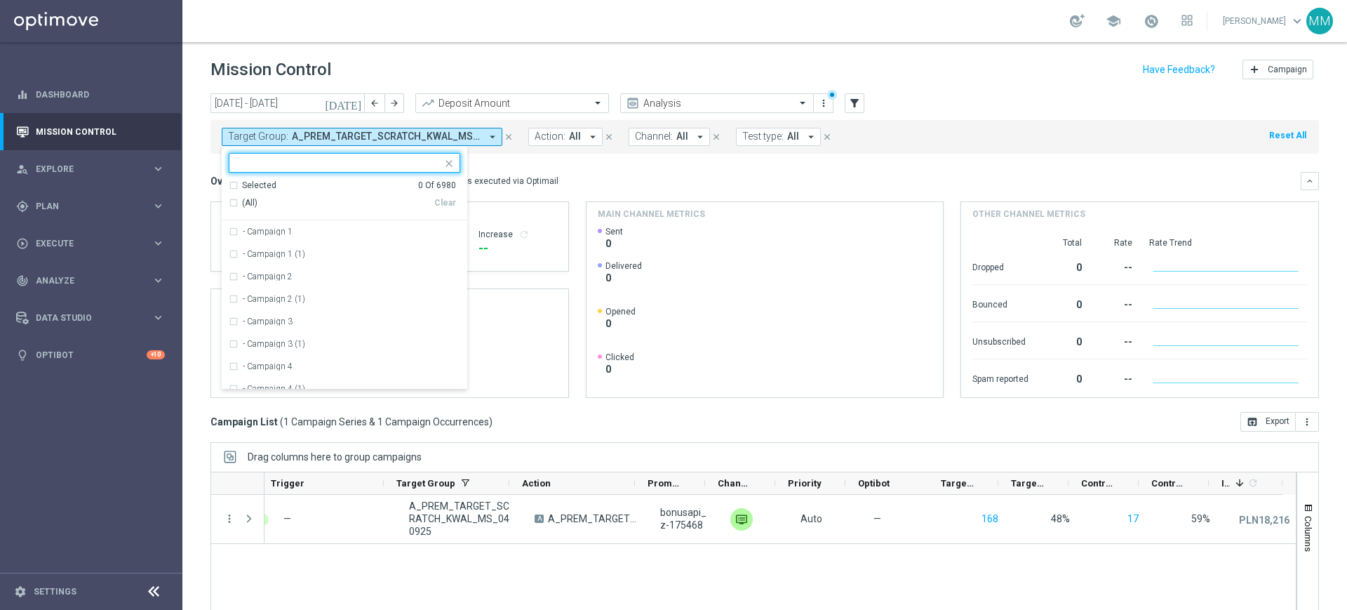
click at [392, 156] on div at bounding box center [335, 163] width 213 height 18
paste input "A_PEXTRA_TARGET_SCRATCH_KWAL_MS_040925"
click at [350, 218] on div "Selected 0 Of 6980 (All Search Results) Clear" at bounding box center [345, 200] width 246 height 41
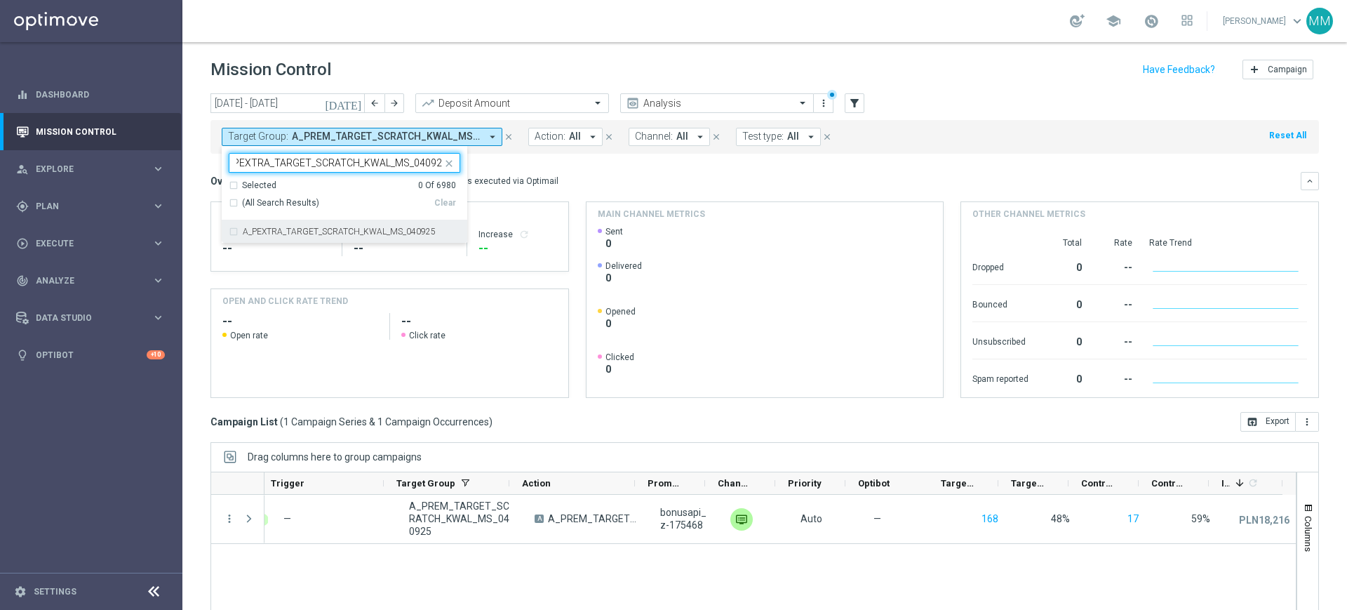
click at [377, 227] on label "A_PEXTRA_TARGET_SCRATCH_KWAL_MS_040925" at bounding box center [339, 231] width 193 height 8
type input "A_PEXTRA_TARGET_SCRATCH_KWAL_MS_040925"
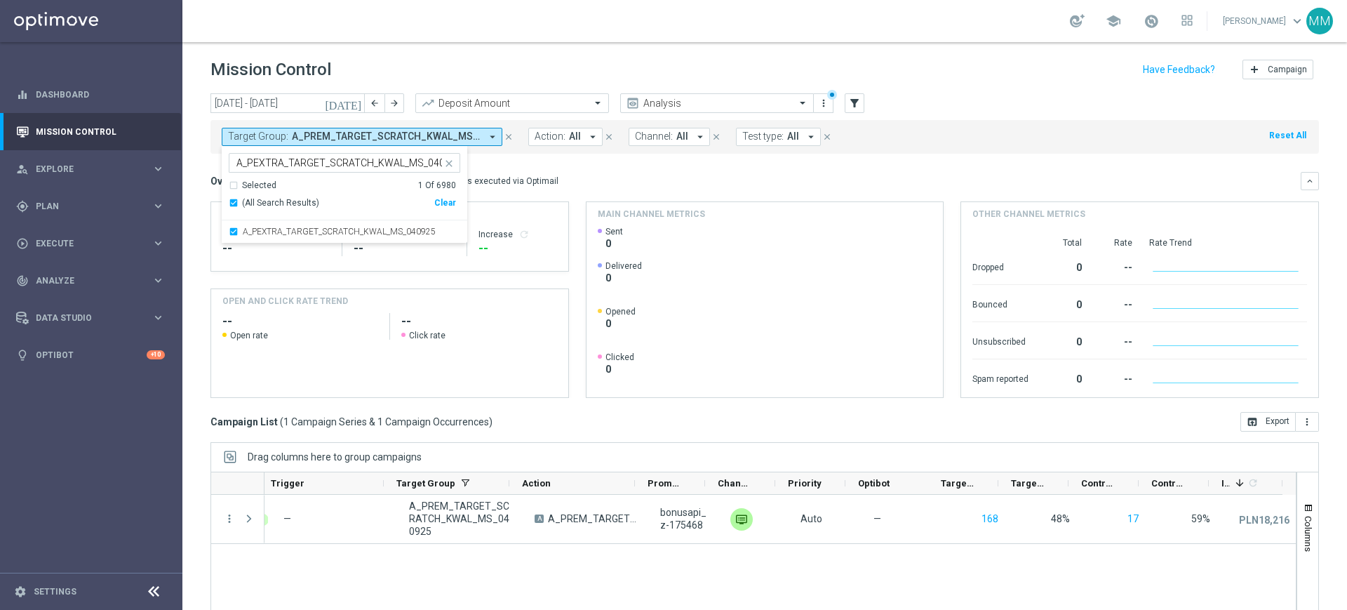
click at [519, 179] on div "This overview shows data of campaigns executed via Optimail" at bounding box center [437, 181] width 243 height 13
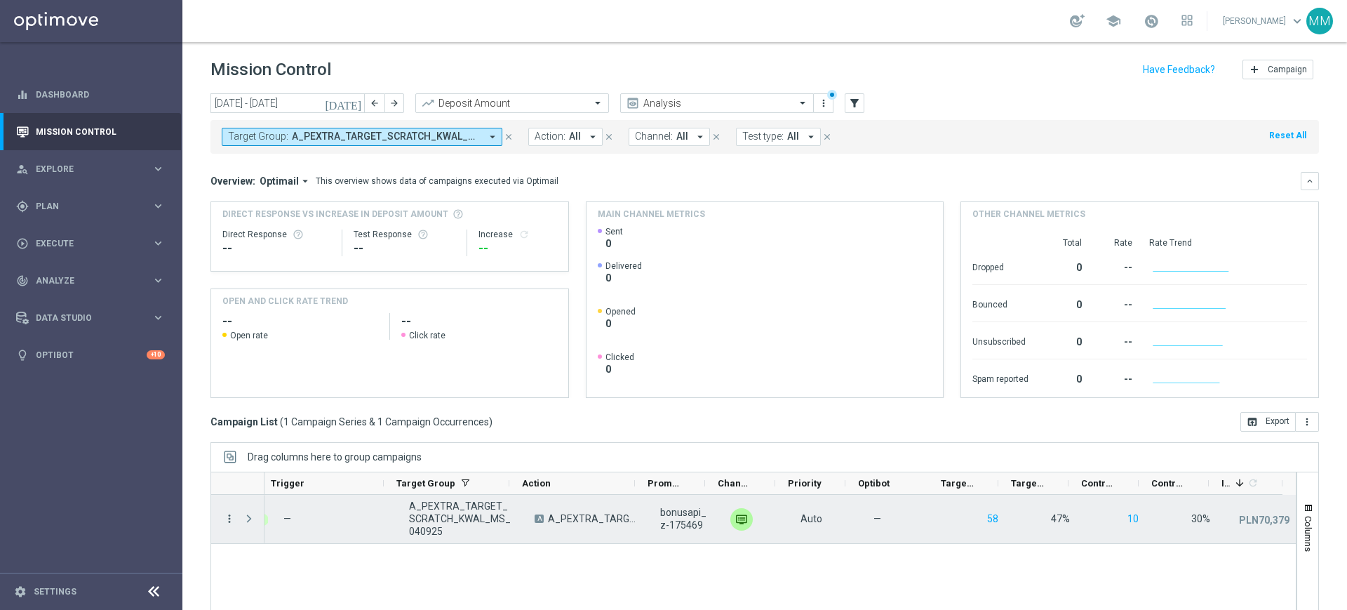
click at [231, 521] on icon "more_vert" at bounding box center [229, 518] width 13 height 13
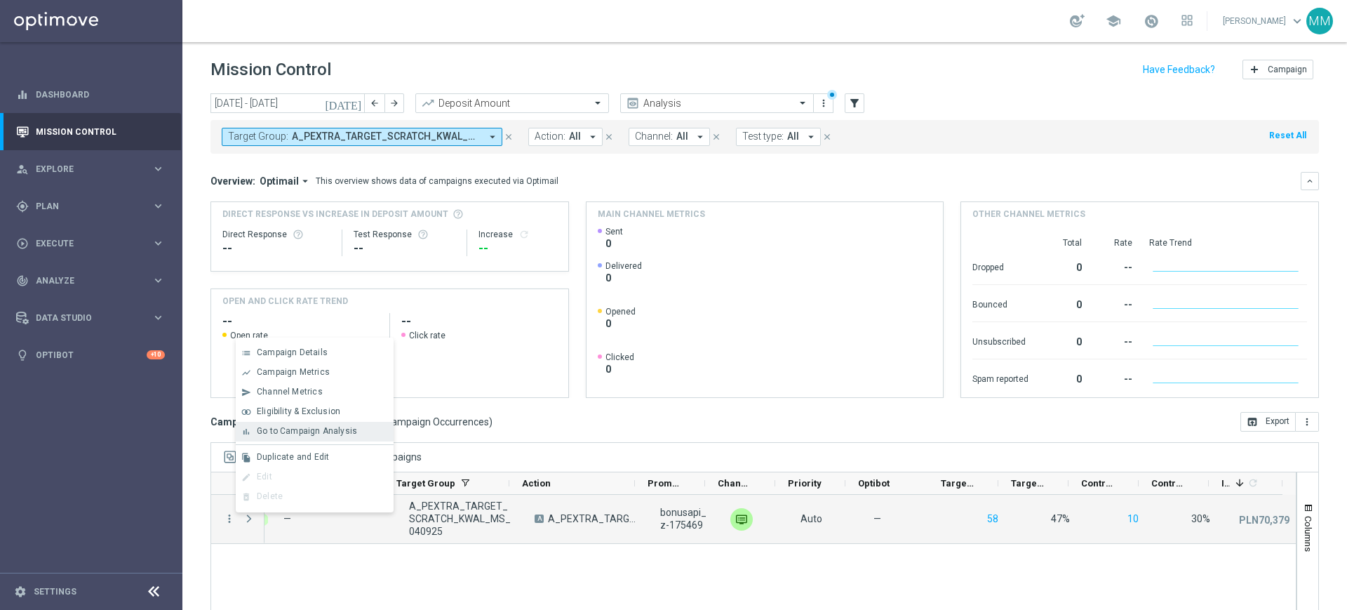
click at [319, 436] on div "bar_chart Go to Campaign Analysis" at bounding box center [315, 432] width 158 height 20
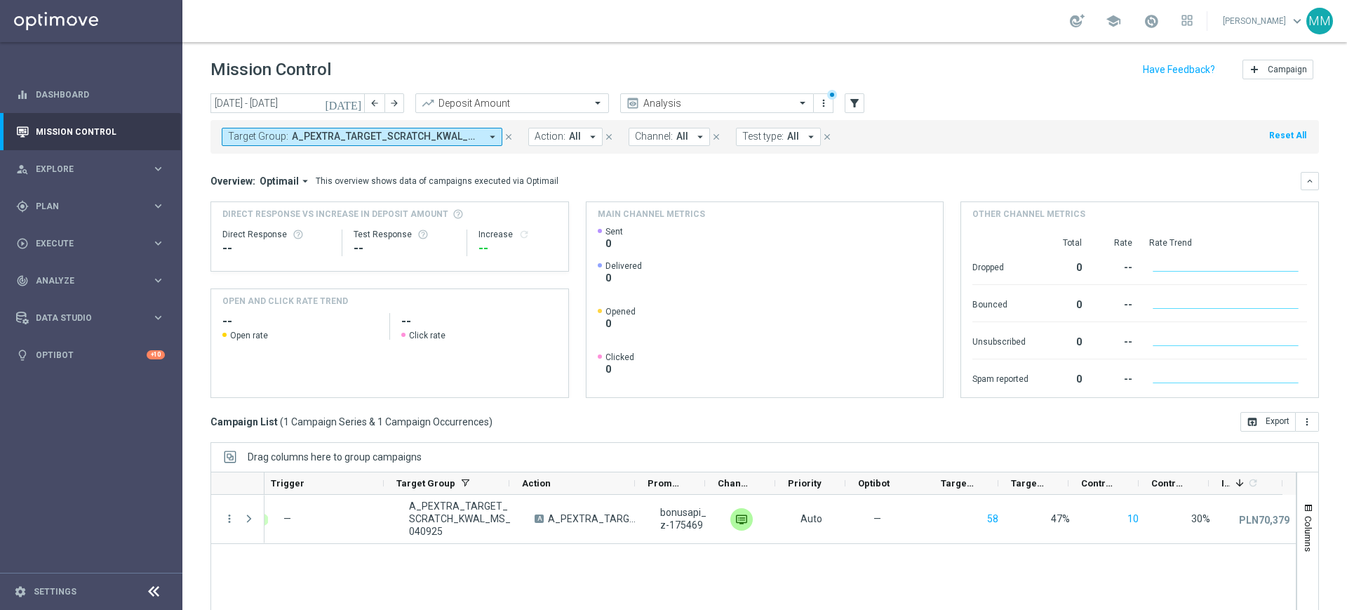
click at [378, 132] on span "A_PEXTRA_TARGET_SCRATCH_KWAL_MS_040925" at bounding box center [386, 137] width 189 height 12
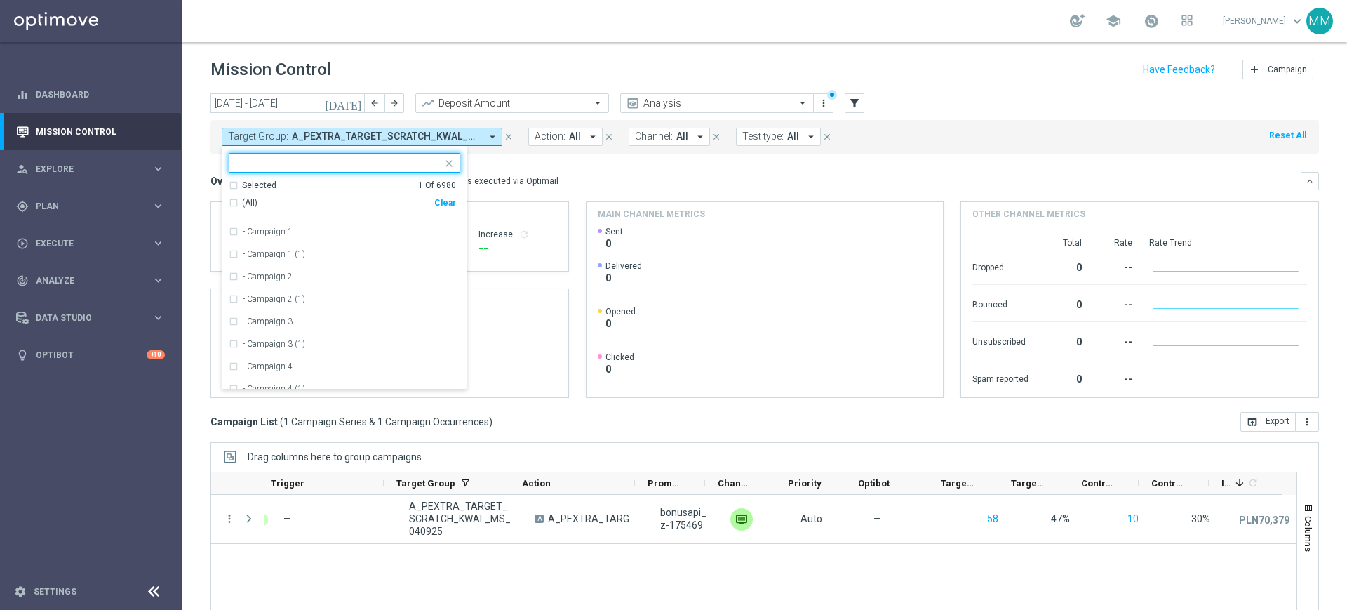
click at [0, 0] on div "Clear" at bounding box center [0, 0] width 0 height 0
click at [408, 162] on input "text" at bounding box center [340, 163] width 206 height 12
paste input "A_MIN_TARGET_DEPO_100DO30_050925"
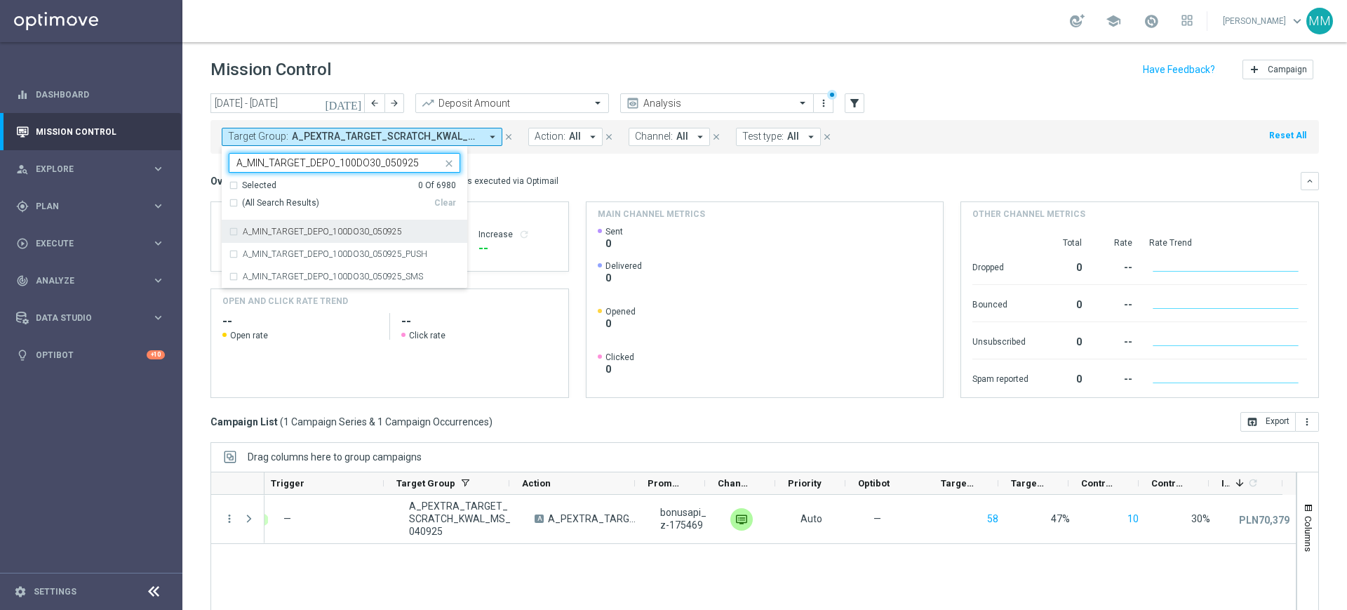
drag, startPoint x: 333, startPoint y: 232, endPoint x: 568, endPoint y: 190, distance: 238.7
click at [335, 232] on label "A_MIN_TARGET_DEPO_100DO30_050925" at bounding box center [322, 231] width 159 height 8
type input "A_MIN_TARGET_DEPO_100DO30_050925"
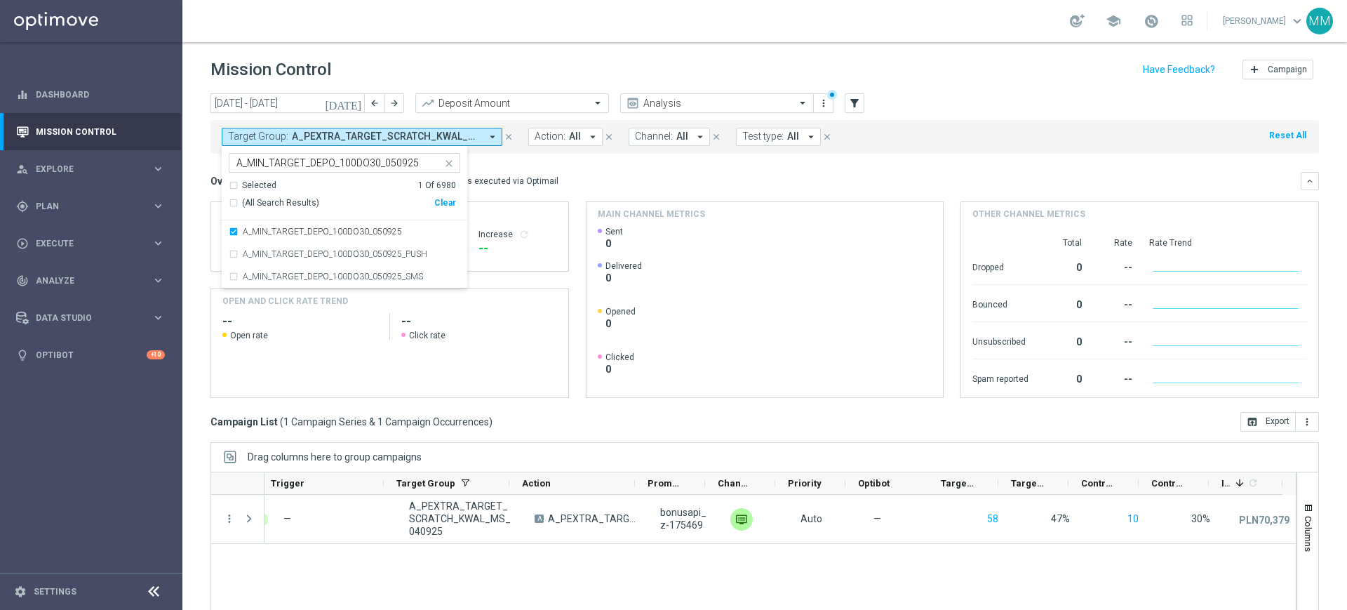
click at [591, 187] on div "Overview: Optimail arrow_drop_down This overview shows data of campaigns execut…" at bounding box center [765, 285] width 1109 height 226
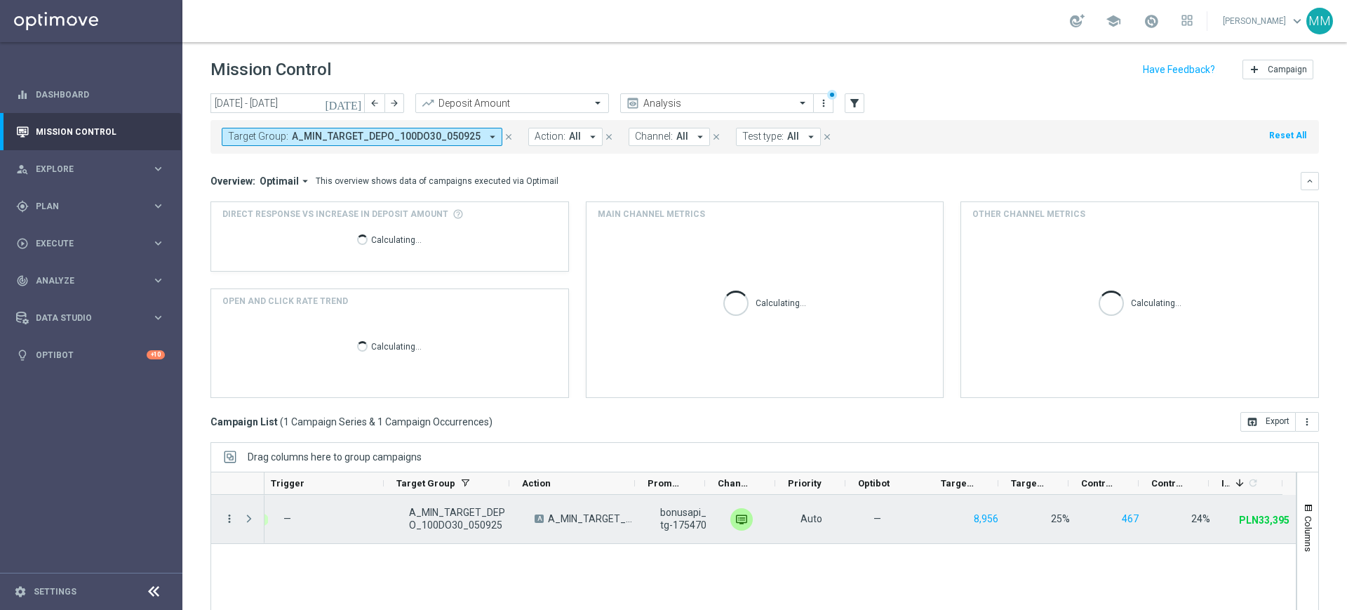
click at [227, 512] on icon "more_vert" at bounding box center [229, 518] width 13 height 13
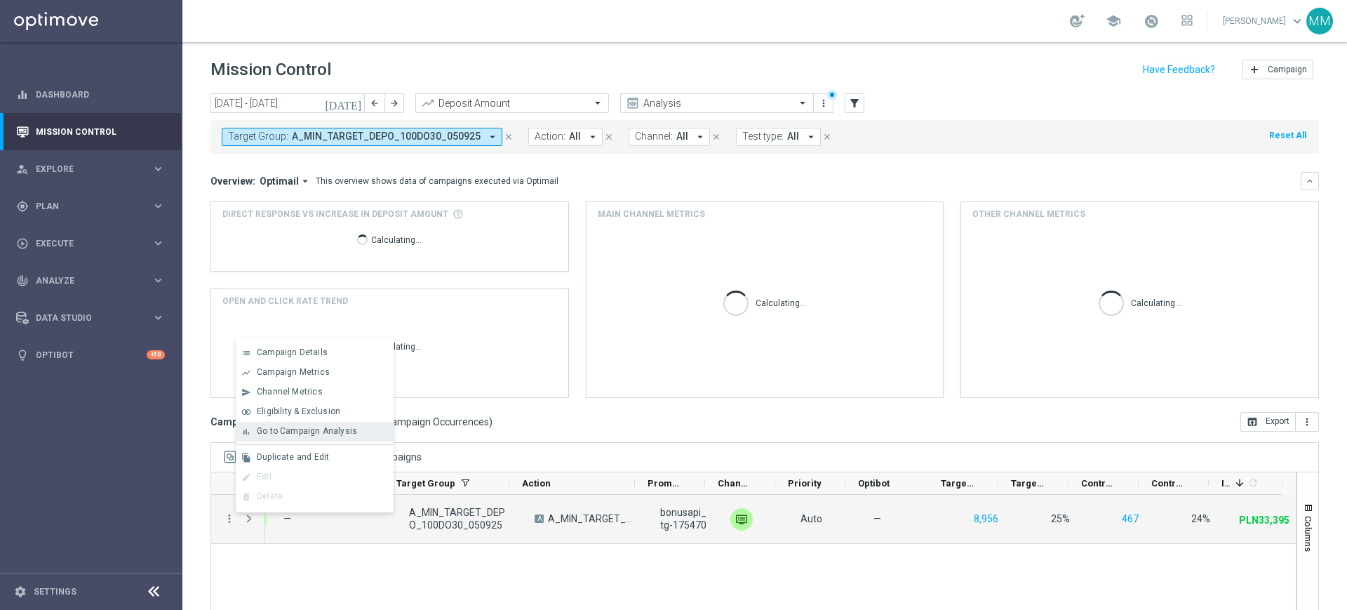
click at [346, 426] on span "Go to Campaign Analysis" at bounding box center [307, 431] width 100 height 10
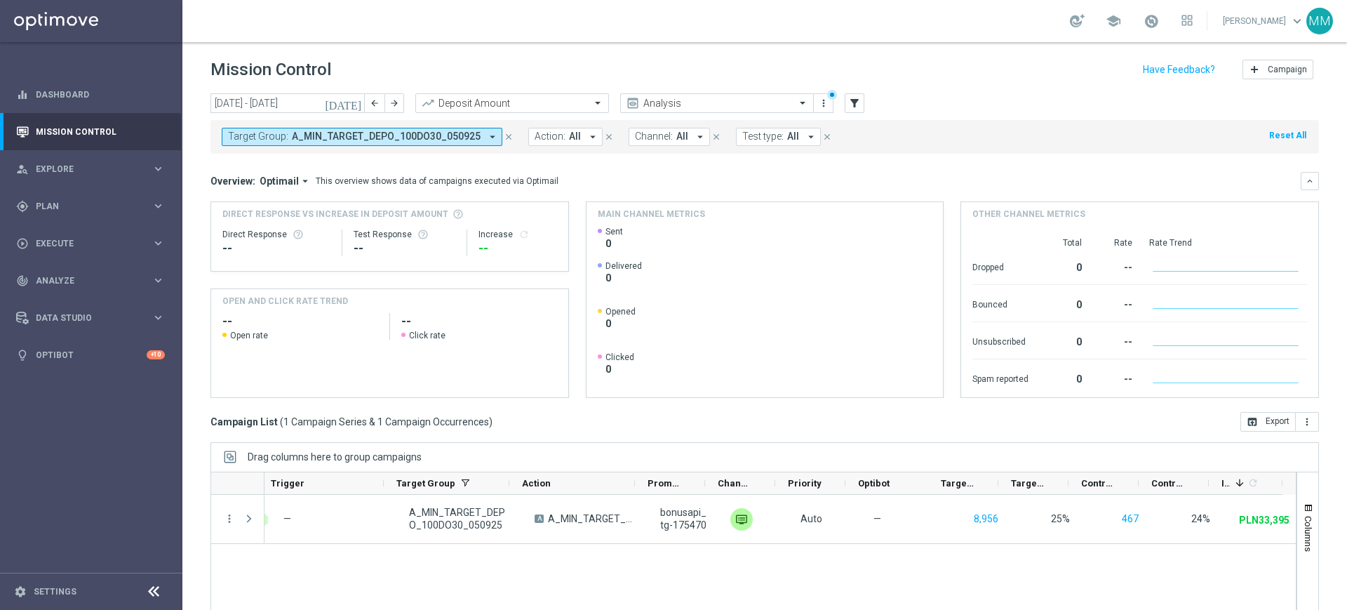
click at [344, 146] on div "Target Group: A_MIN_TARGET_DEPO_100DO30_050925 arrow_drop_down close Action: Al…" at bounding box center [765, 137] width 1109 height 34
click at [345, 138] on span "A_MIN_TARGET_DEPO_100DO30_050925" at bounding box center [386, 137] width 189 height 12
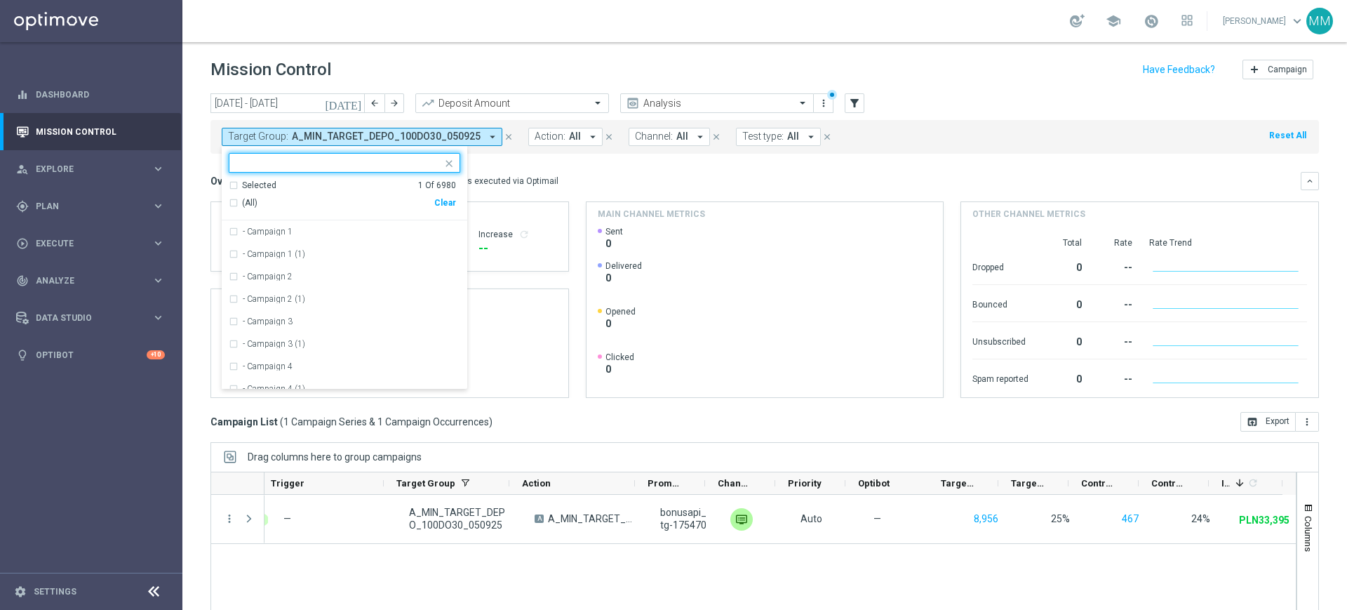
click at [0, 0] on div "Clear" at bounding box center [0, 0] width 0 height 0
click at [408, 164] on input "text" at bounding box center [340, 163] width 206 height 12
paste input "A_LOW_TARGET_DEPO_50DO100_050925"
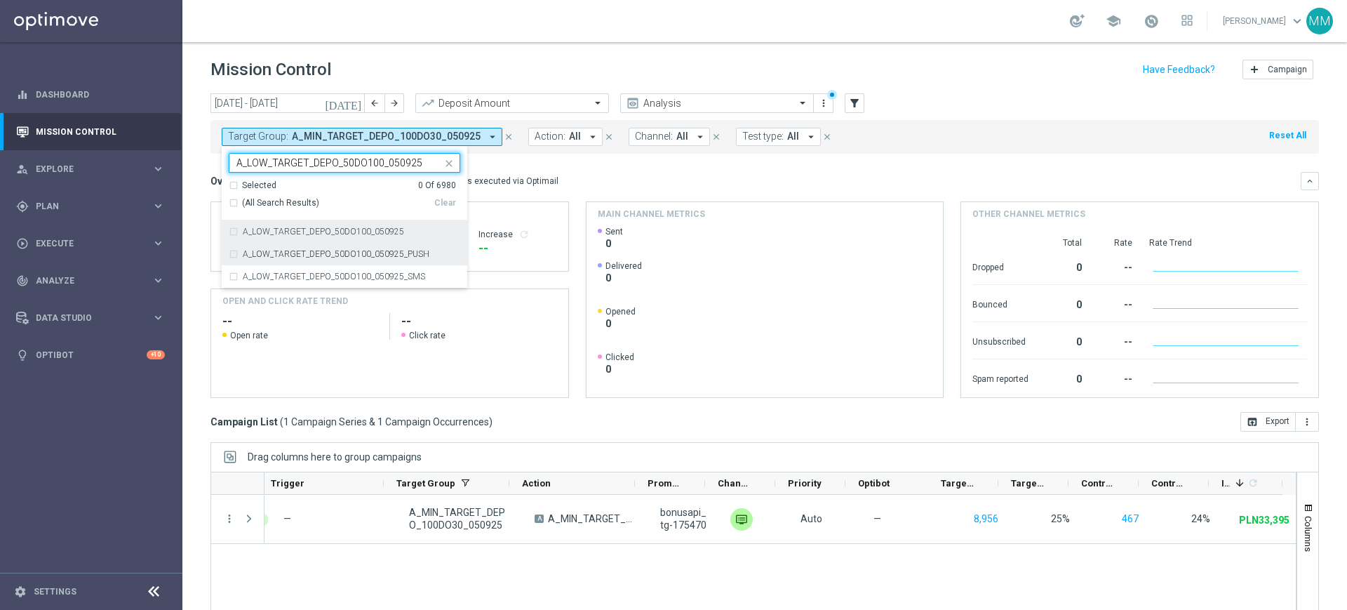
click at [372, 240] on div "A_LOW_TARGET_DEPO_50DO100_050925" at bounding box center [345, 231] width 232 height 22
type input "A_LOW_TARGET_DEPO_50DO100_050925"
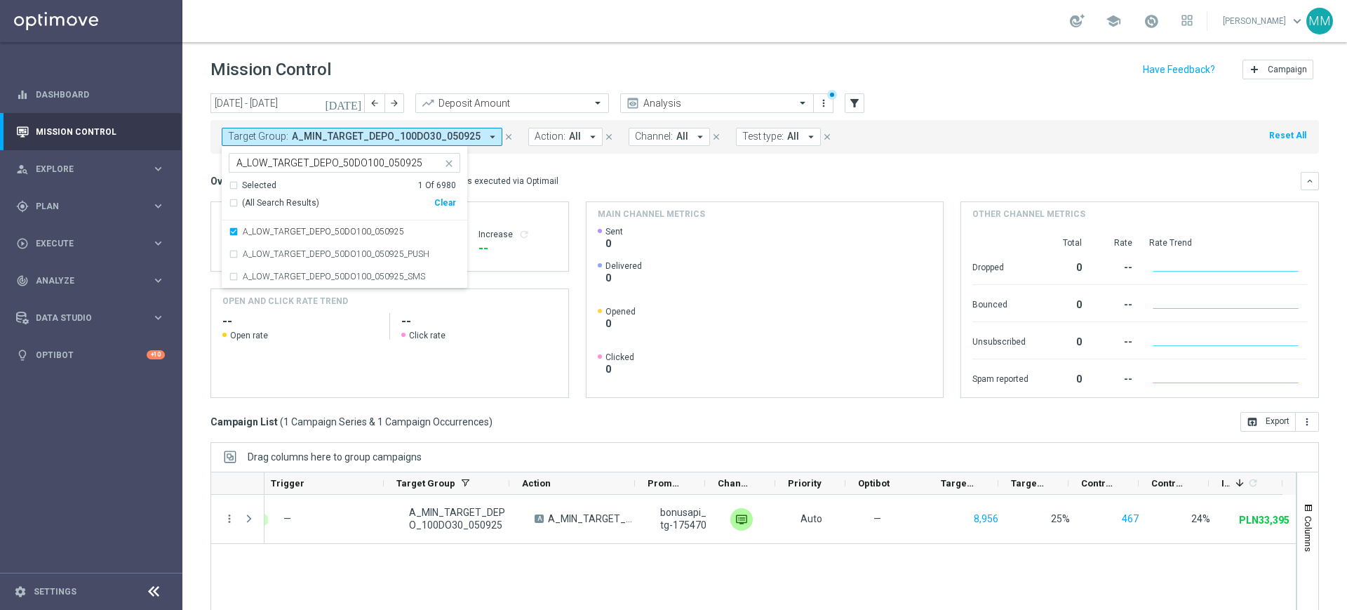
click at [528, 185] on div "This overview shows data of campaigns executed via Optimail" at bounding box center [437, 181] width 243 height 13
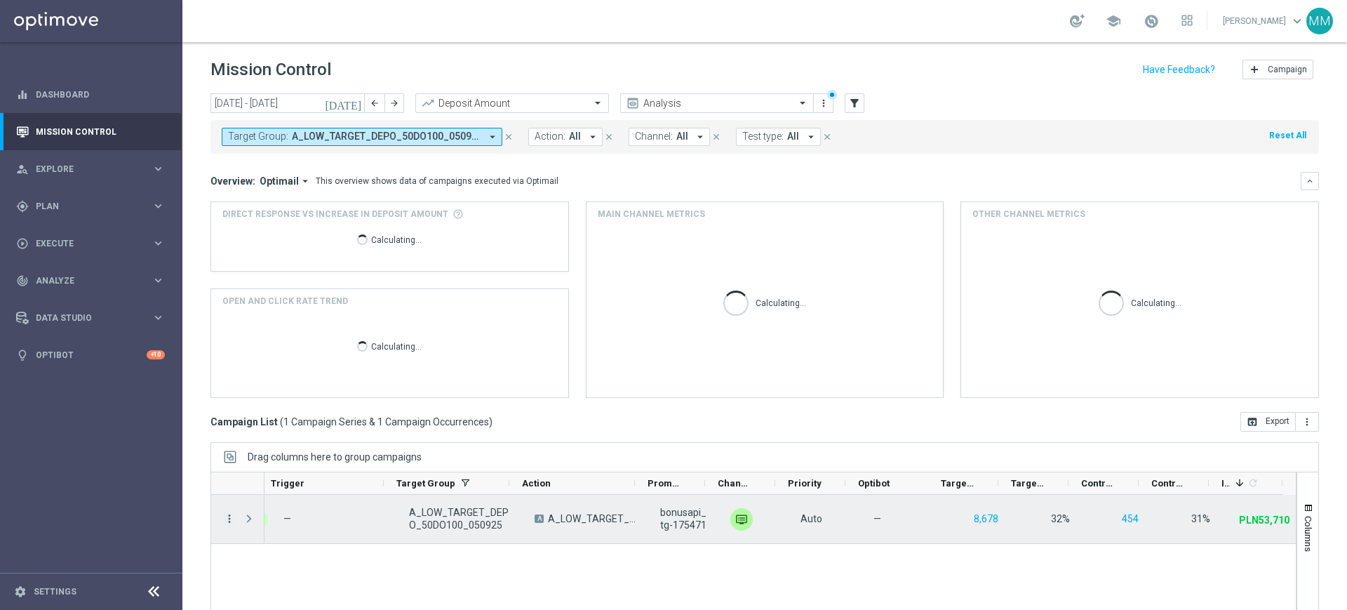
click at [224, 514] on icon "more_vert" at bounding box center [229, 518] width 13 height 13
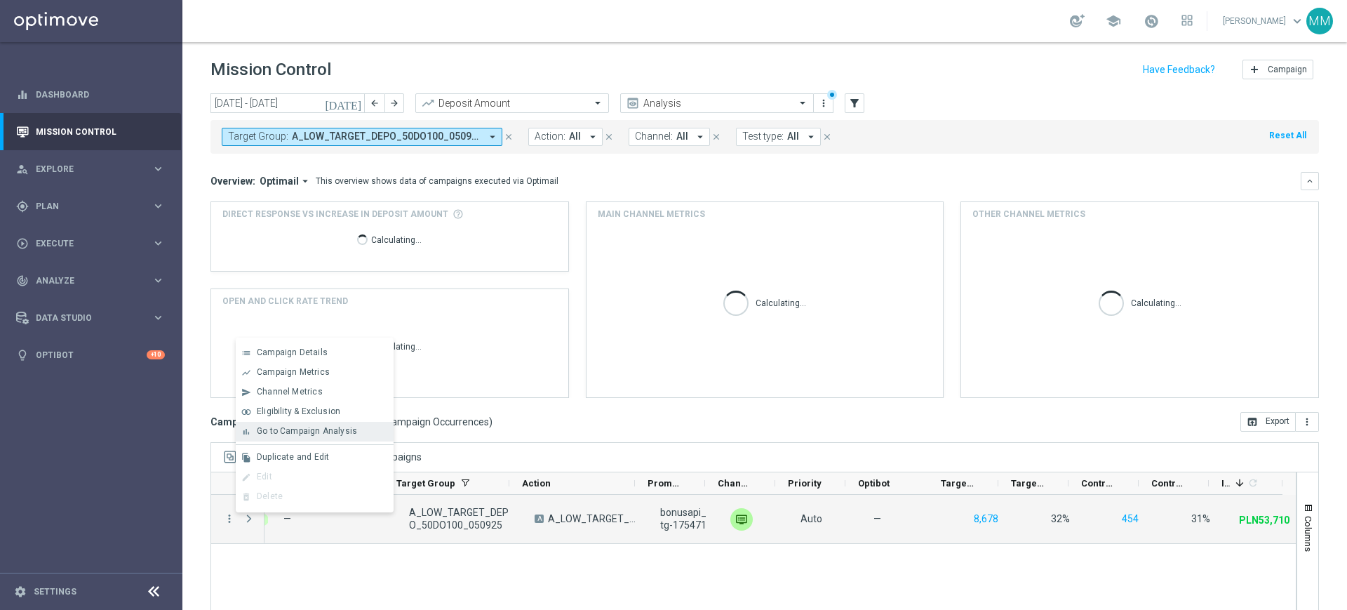
click at [316, 440] on div "bar_chart Go to Campaign Analysis" at bounding box center [315, 432] width 158 height 20
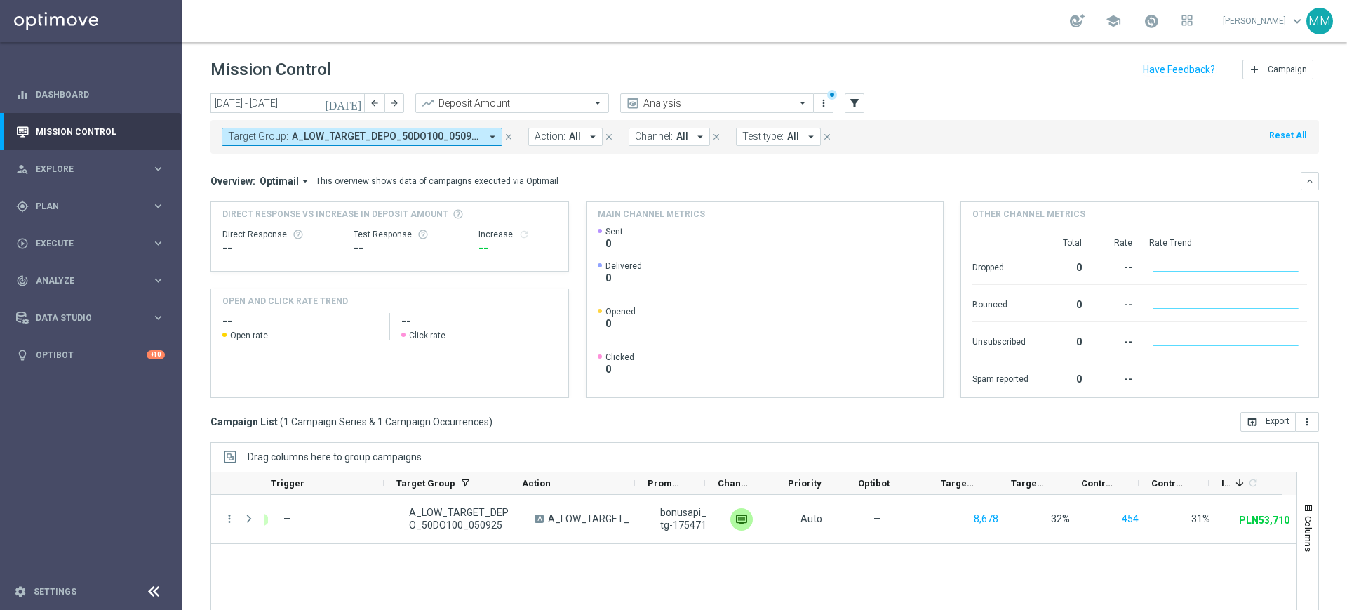
click at [442, 139] on span "A_LOW_TARGET_DEPO_50DO100_050925" at bounding box center [386, 137] width 189 height 12
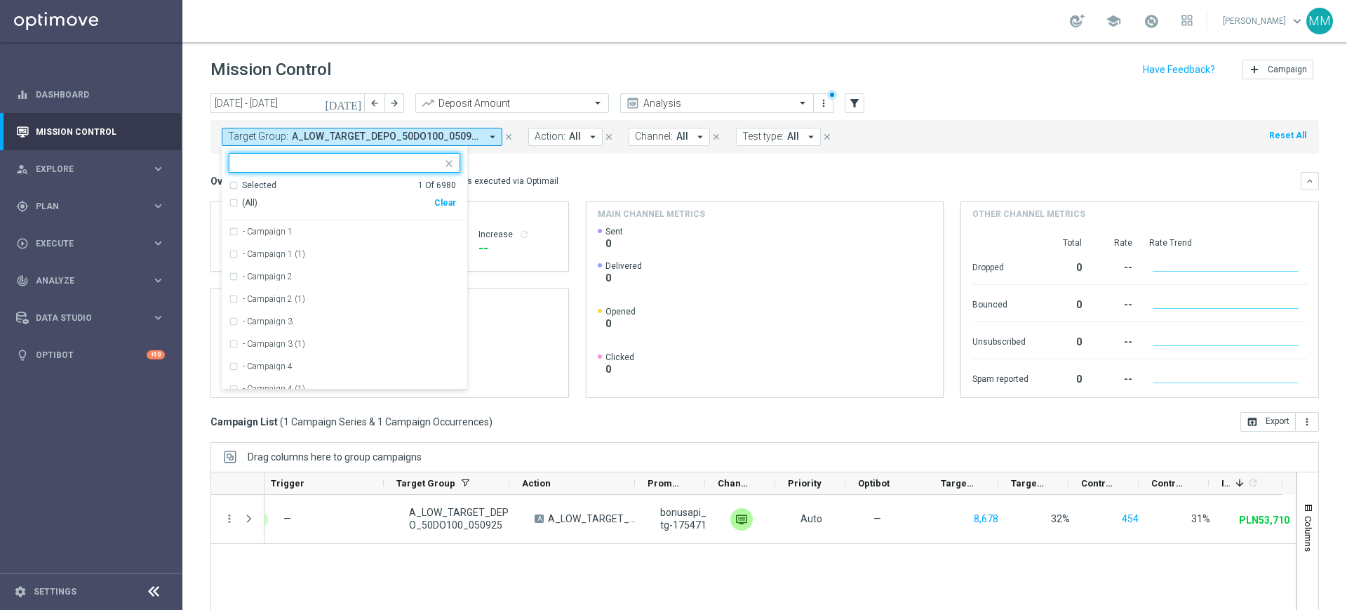
click at [0, 0] on div "Clear" at bounding box center [0, 0] width 0 height 0
click at [407, 159] on input "text" at bounding box center [340, 163] width 206 height 12
paste input "A_MED_TARGET_DEPO_50DO200_050925"
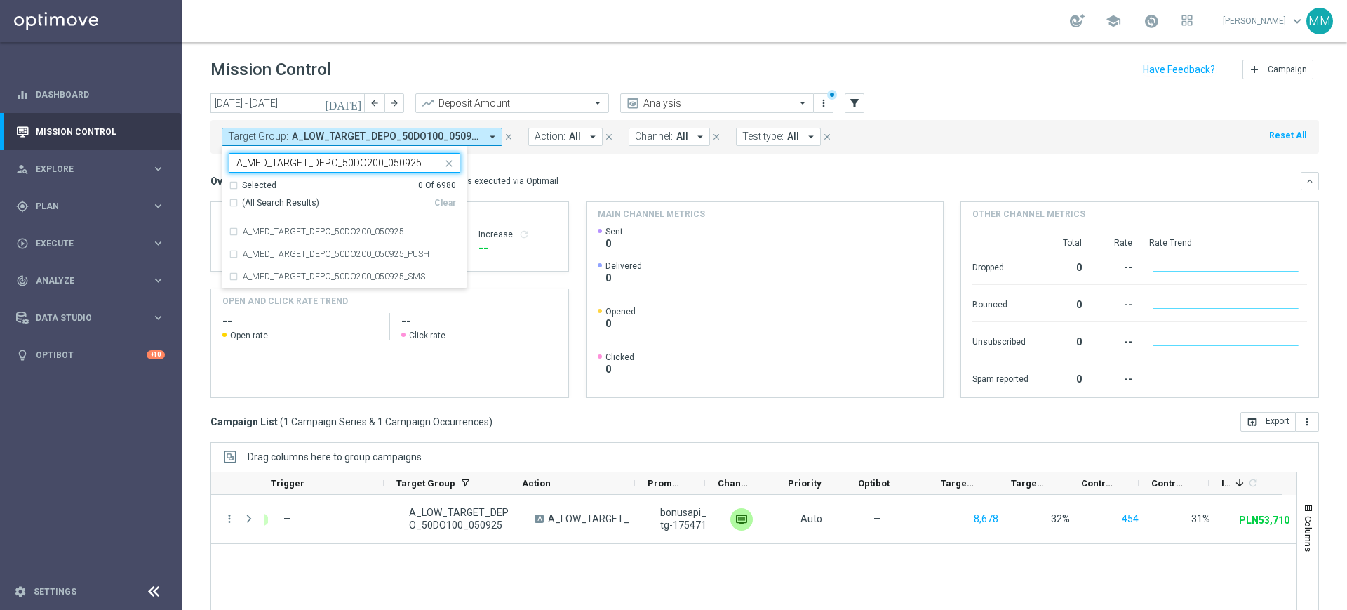
click at [366, 208] on div "(All Search Results) Clear" at bounding box center [342, 203] width 227 height 23
click at [373, 222] on div "A_MED_TARGET_DEPO_50DO200_050925" at bounding box center [345, 231] width 232 height 22
type input "A_MED_TARGET_DEPO_50DO200_050925"
click at [542, 177] on div "This overview shows data of campaigns executed via Optimail" at bounding box center [437, 181] width 243 height 13
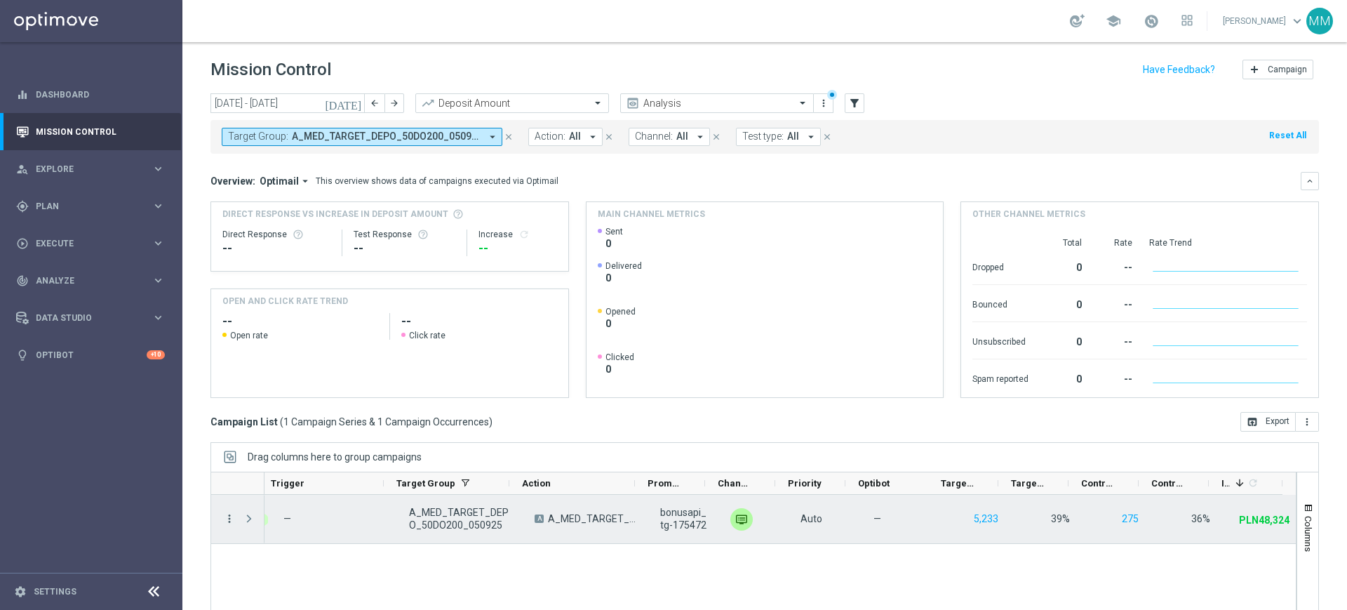
click at [231, 512] on icon "more_vert" at bounding box center [229, 518] width 13 height 13
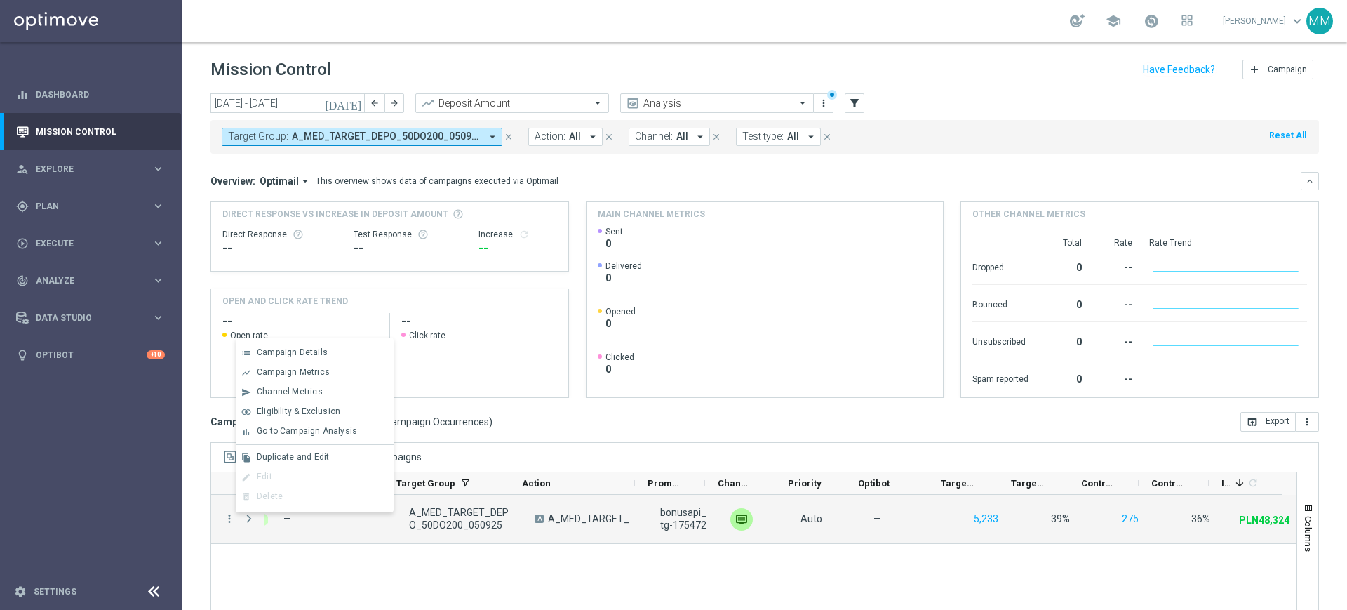
click at [296, 435] on div "bar_chart Go to Campaign Analysis" at bounding box center [315, 432] width 158 height 20
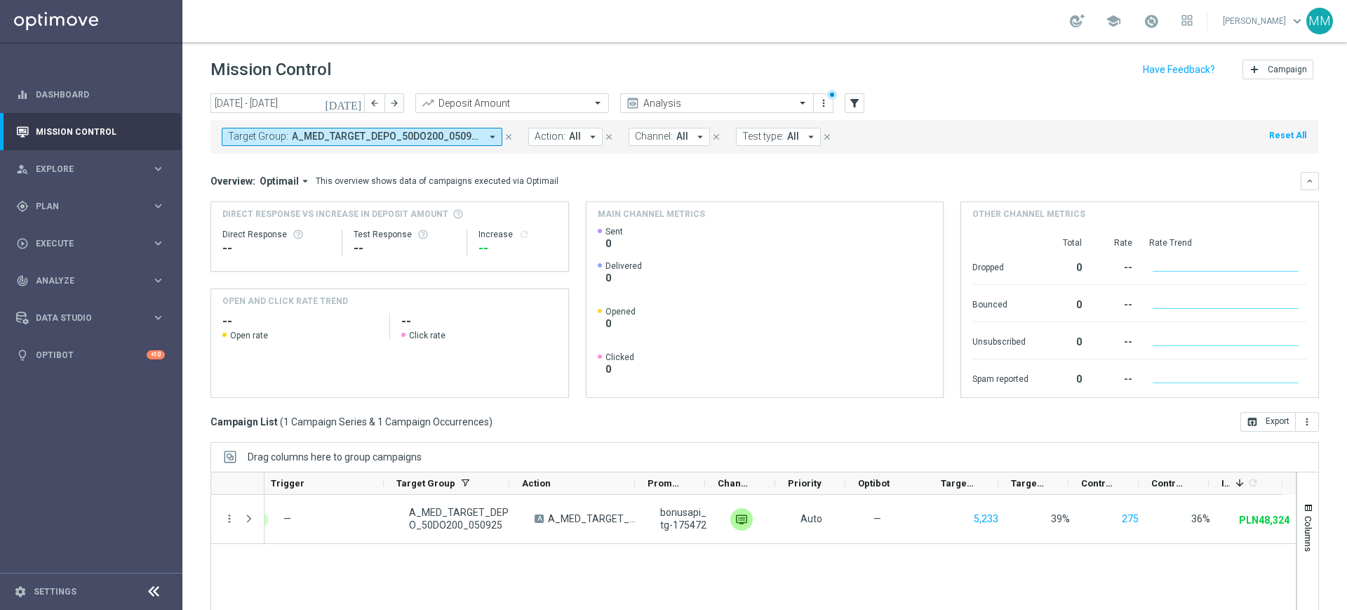
click at [334, 138] on span "A_MED_TARGET_DEPO_50DO200_050925" at bounding box center [386, 137] width 189 height 12
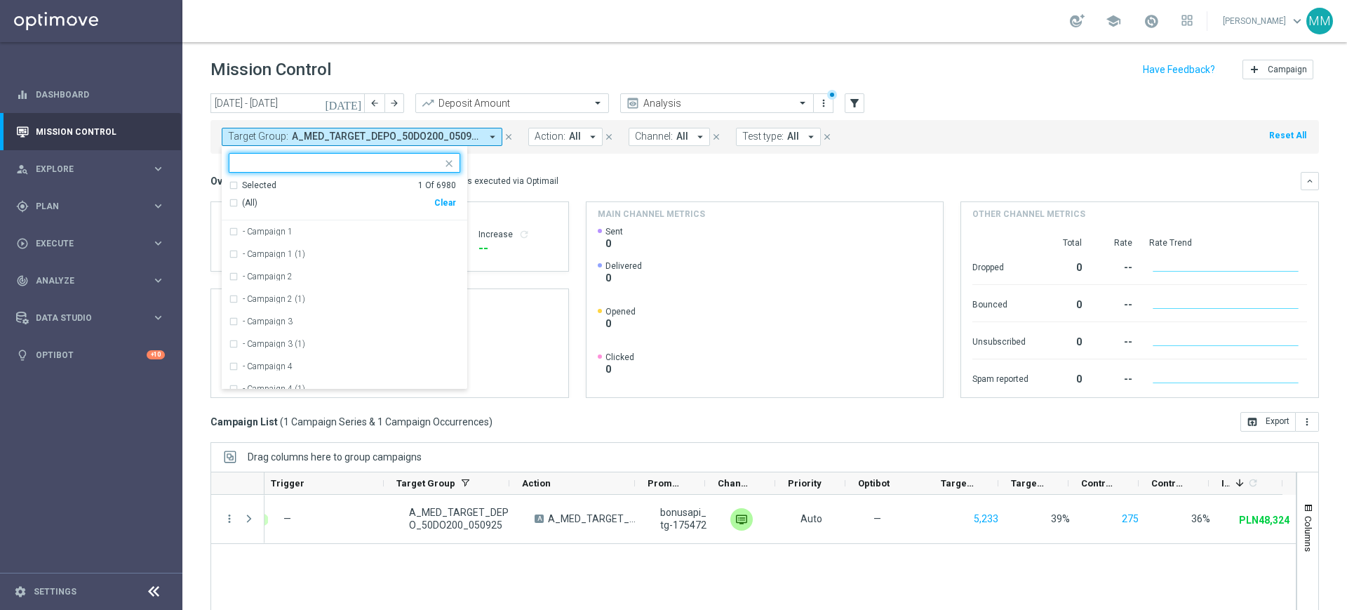
drag, startPoint x: 450, startPoint y: 200, endPoint x: 444, endPoint y: 190, distance: 11.3
click at [0, 0] on div "Clear" at bounding box center [0, 0] width 0 height 0
click at [423, 157] on input "text" at bounding box center [340, 163] width 206 height 12
paste input "A_MIN-LOW_TARGET_BET_KOSZ_TURPOL_50DO20_090925"
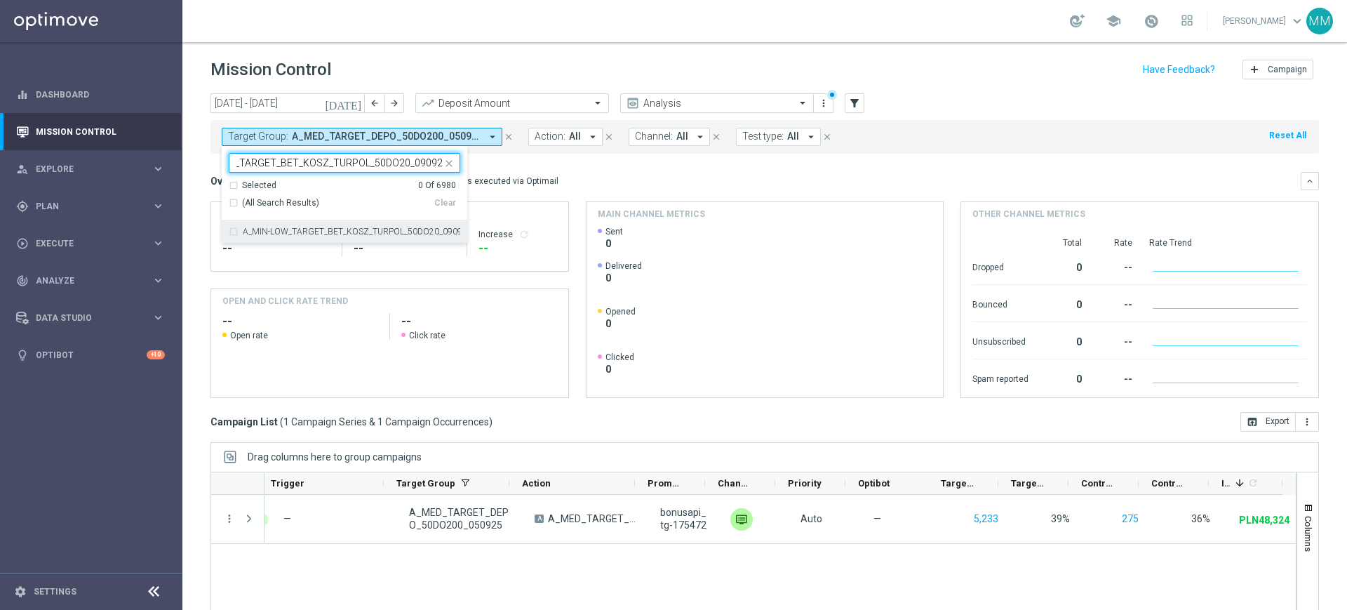
click at [364, 228] on label "A_MIN-LOW_TARGET_BET_KOSZ_TURPOL_50DO20_090925" at bounding box center [352, 231] width 218 height 8
type input "A_MIN-LOW_TARGET_BET_KOSZ_TURPOL_50DO20_090925"
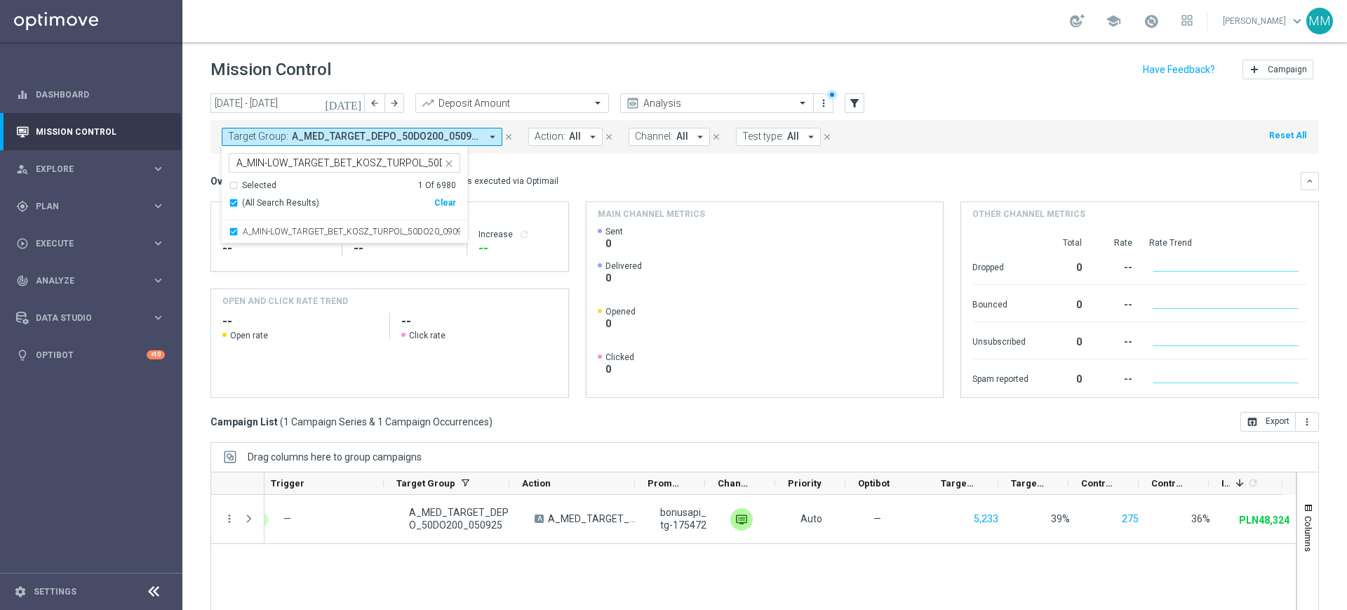
click at [547, 187] on div "Overview: Optimail arrow_drop_down This overview shows data of campaigns execut…" at bounding box center [765, 181] width 1109 height 18
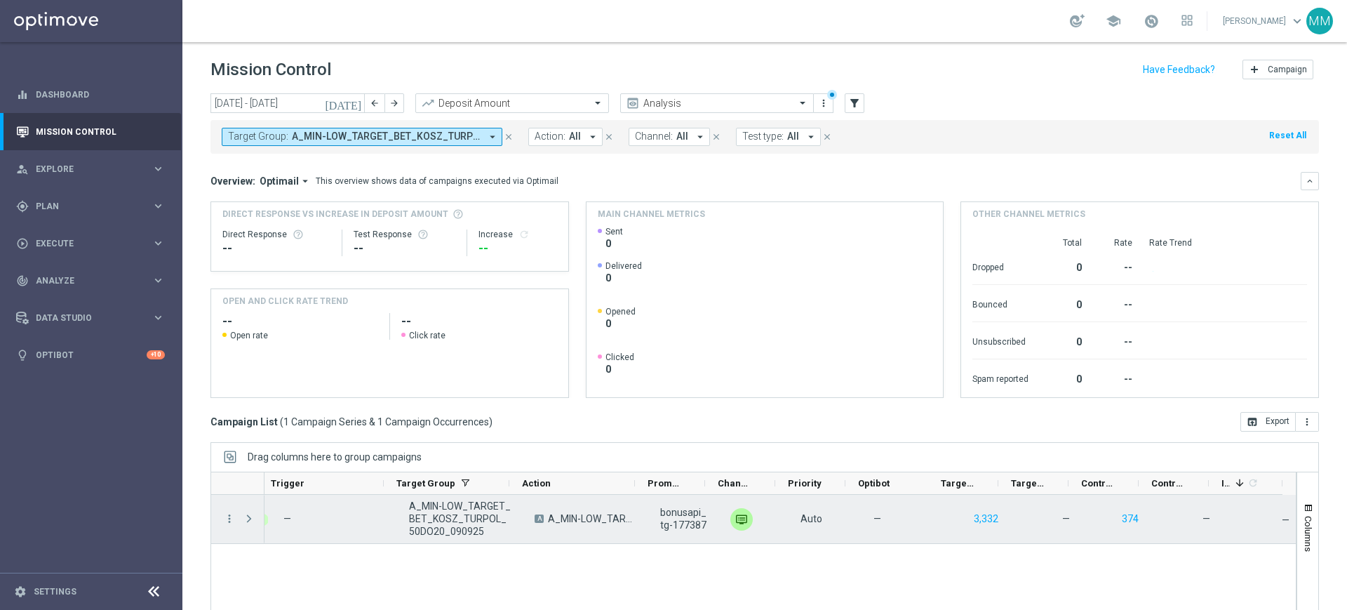
click at [220, 520] on div "more_vert" at bounding box center [223, 519] width 25 height 48
click at [226, 518] on icon "more_vert" at bounding box center [229, 518] width 13 height 13
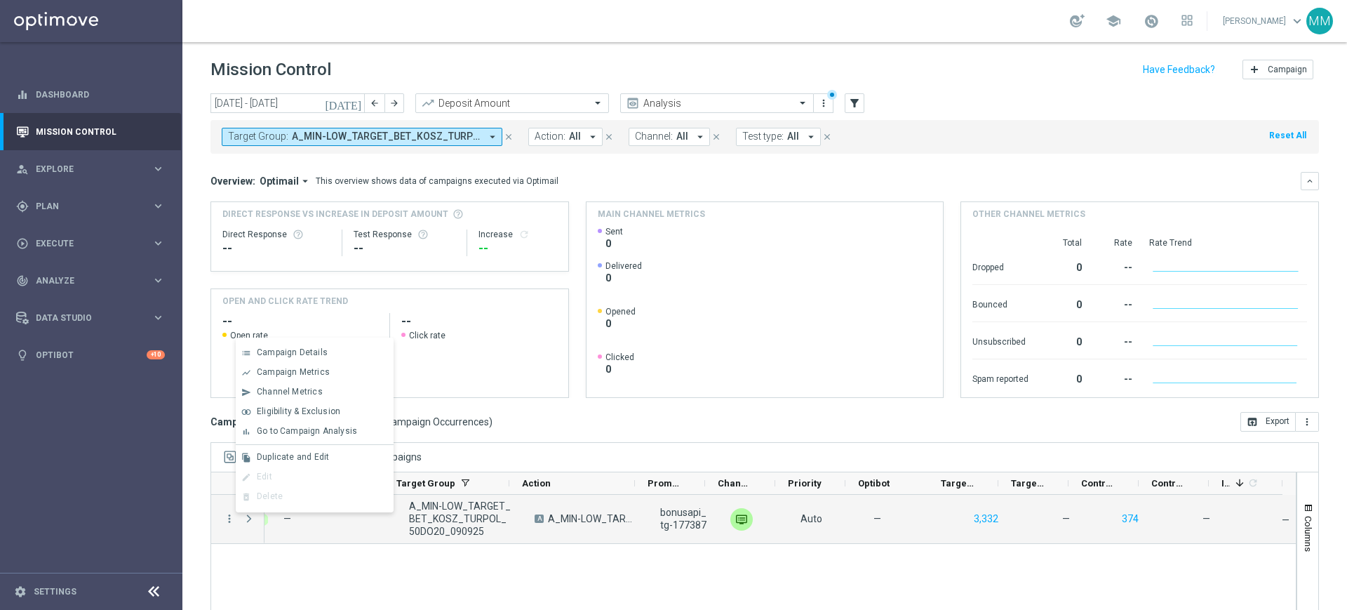
click at [347, 444] on hr at bounding box center [315, 444] width 158 height 1
click at [347, 437] on div "bar_chart Go to Campaign Analysis" at bounding box center [315, 432] width 158 height 20
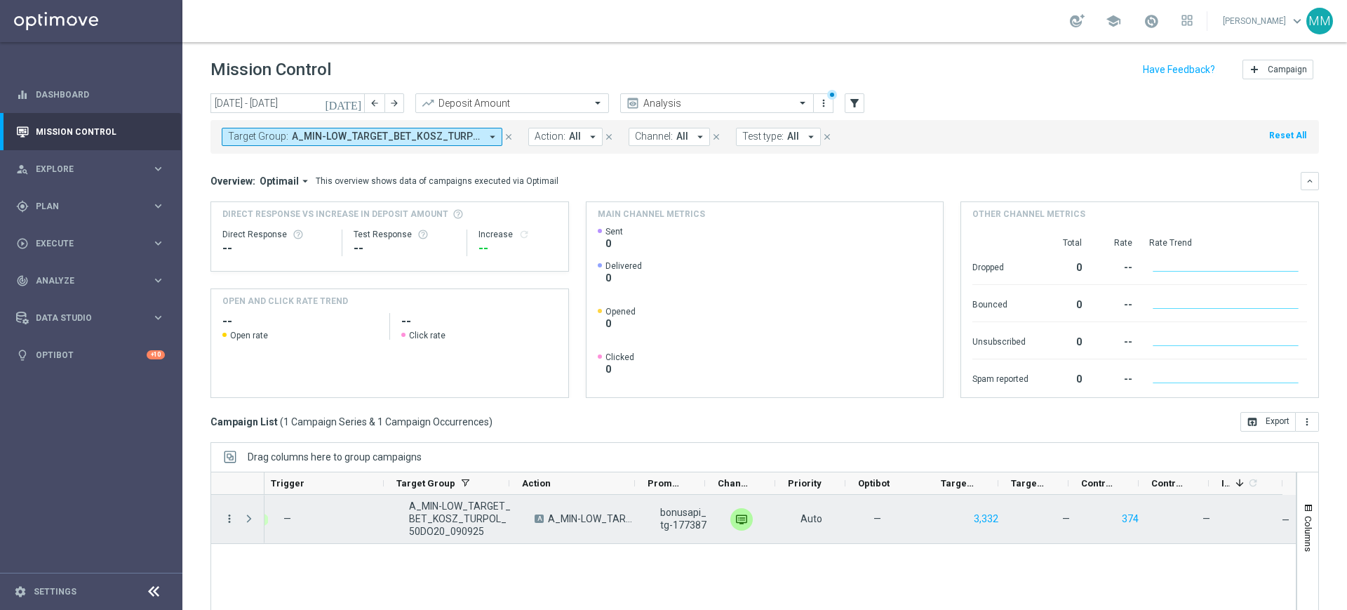
click at [229, 517] on icon "more_vert" at bounding box center [229, 518] width 13 height 13
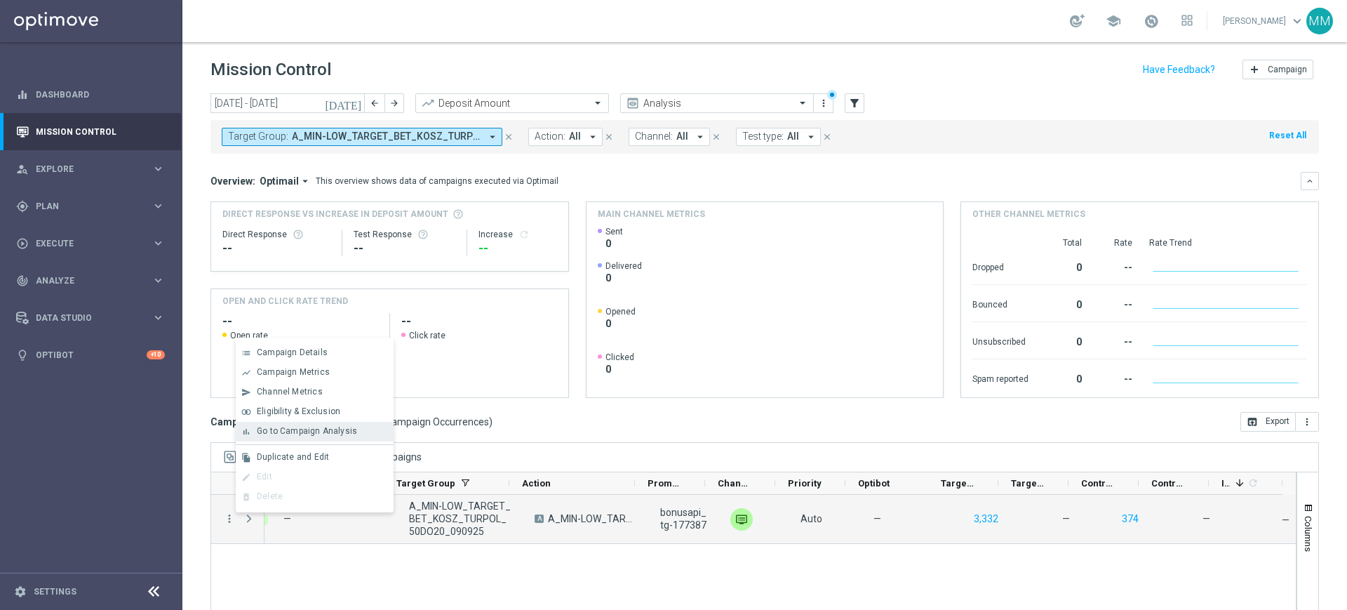
click at [321, 439] on div "bar_chart Go to Campaign Analysis" at bounding box center [315, 432] width 158 height 20
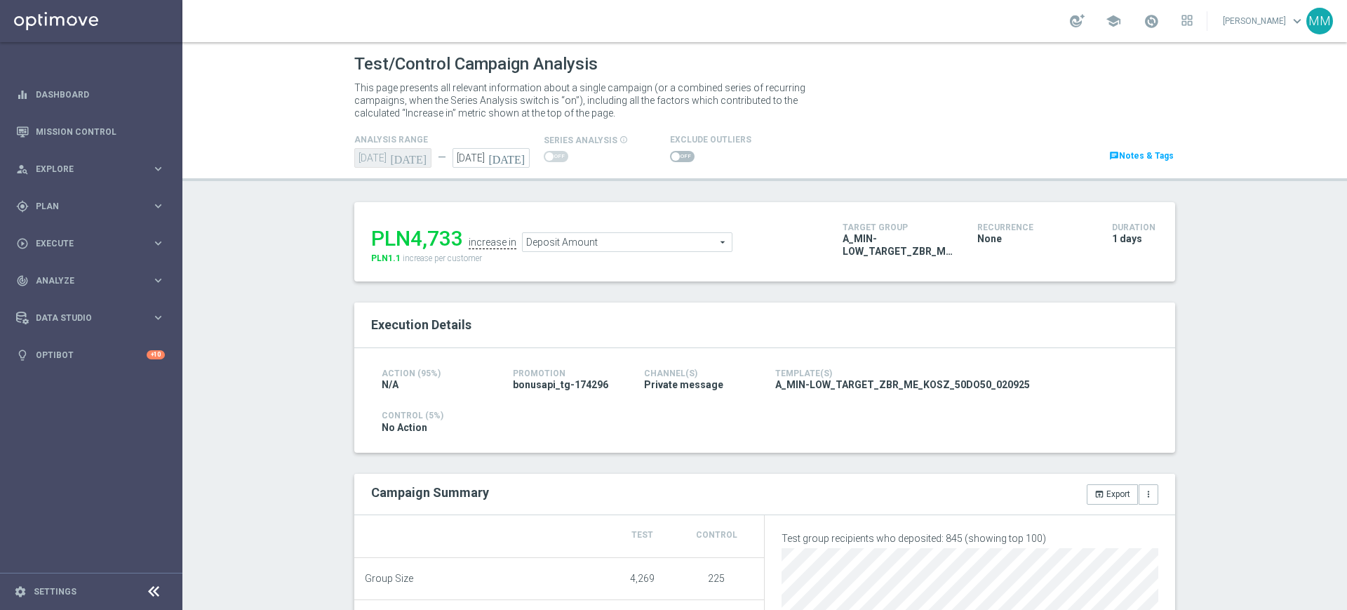
click at [660, 155] on div "Exclude Outliers" at bounding box center [800, 148] width 281 height 34
click at [672, 156] on span at bounding box center [676, 156] width 8 height 8
click at [670, 156] on input "checkbox" at bounding box center [682, 156] width 25 height 11
checkbox input "true"
click at [684, 154] on div at bounding box center [710, 156] width 81 height 17
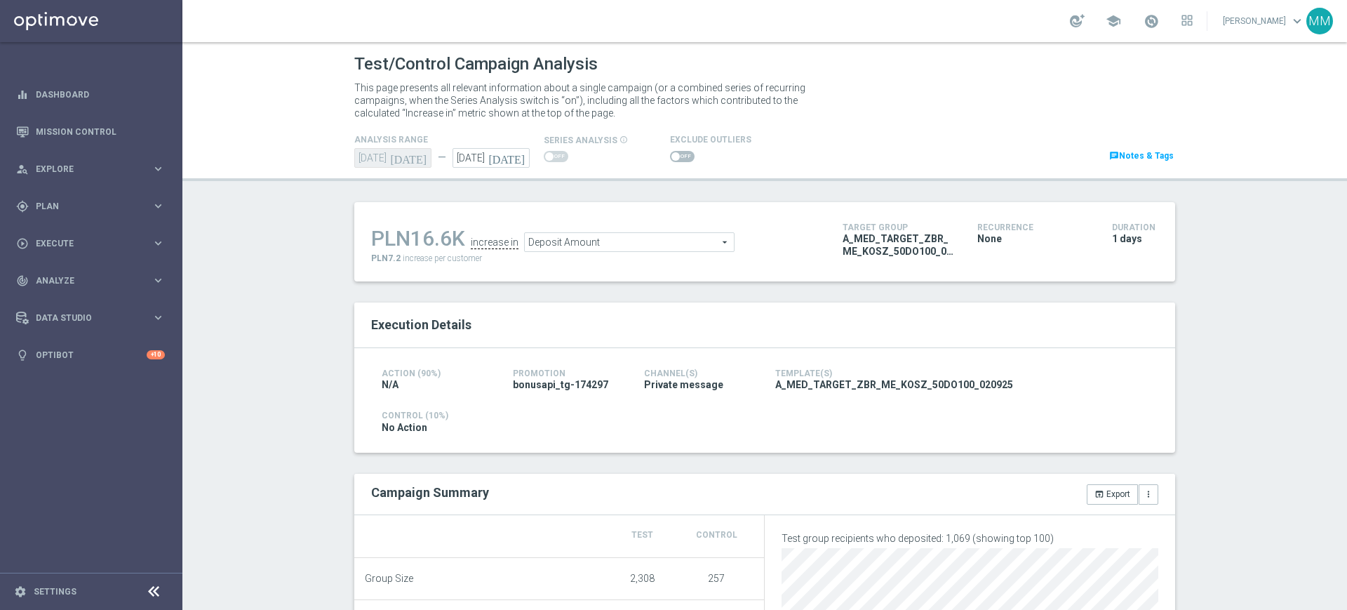
click at [673, 155] on span at bounding box center [682, 156] width 25 height 11
click at [673, 155] on input "checkbox" at bounding box center [682, 156] width 25 height 11
checkbox input "true"
click at [671, 159] on span at bounding box center [682, 156] width 25 height 11
click at [671, 159] on input "checkbox" at bounding box center [682, 156] width 25 height 11
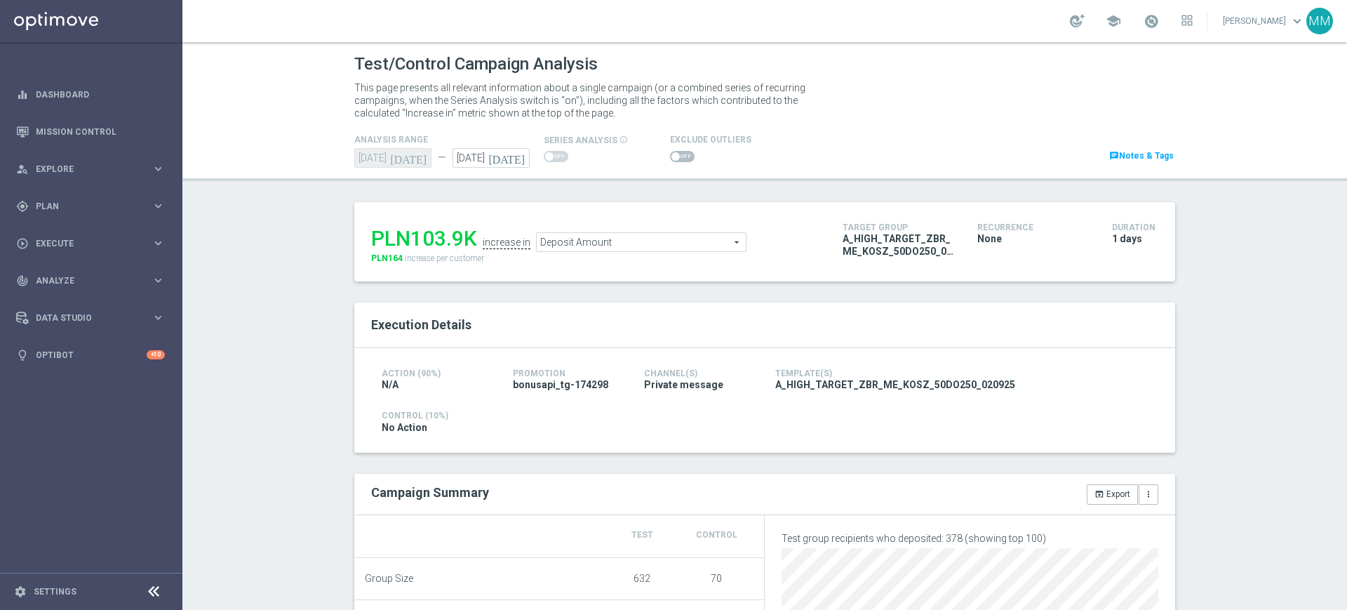
checkbox input "true"
click at [576, 241] on span "Deposit Amount" at bounding box center [629, 242] width 209 height 18
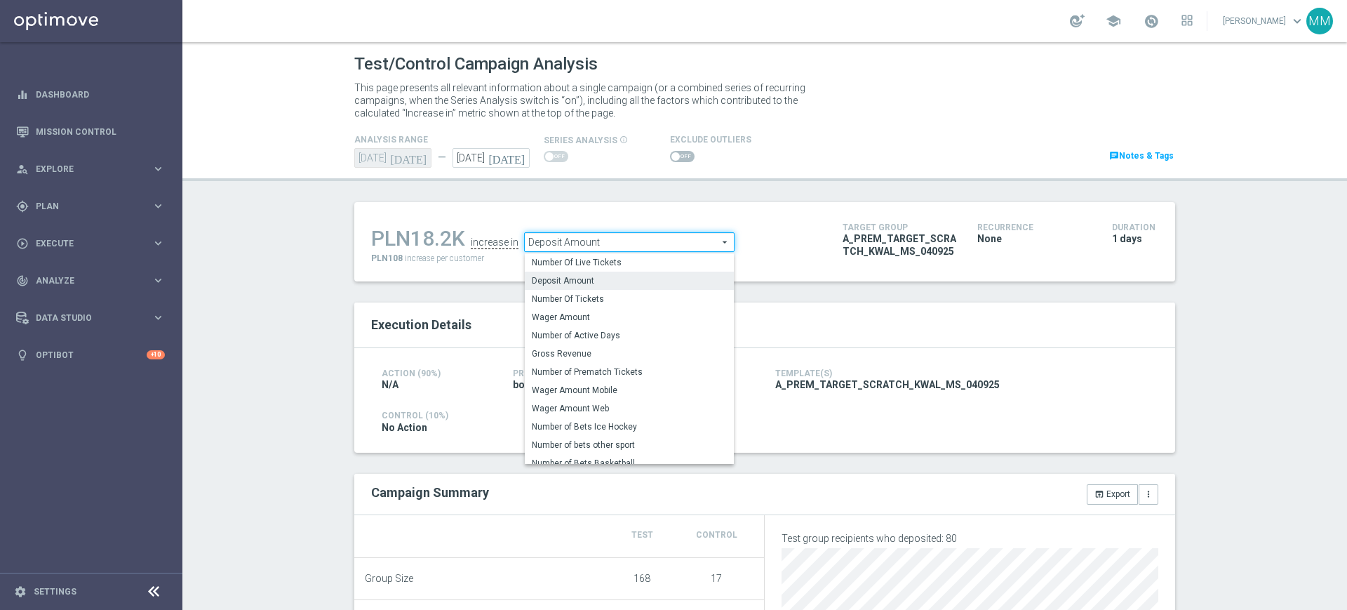
click at [551, 192] on div "Test/Control Campaign Analysis This page presents all relevant information abou…" at bounding box center [764, 326] width 1165 height 568
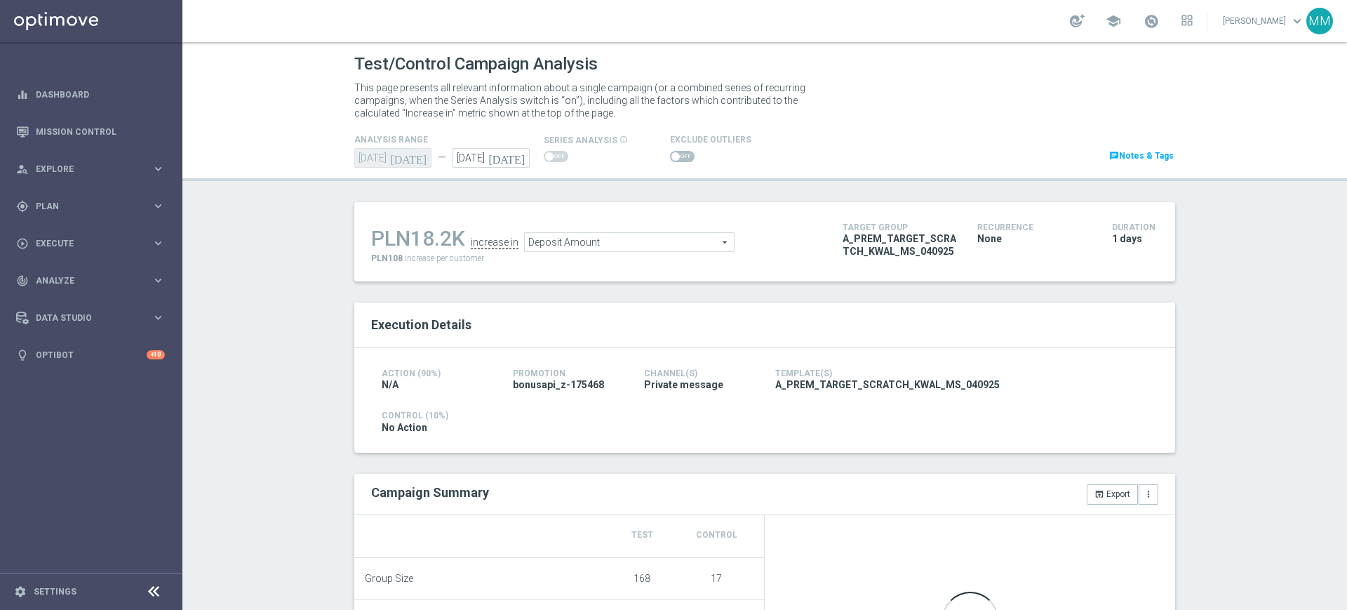
click at [672, 157] on span at bounding box center [676, 156] width 8 height 8
click at [670, 157] on input "checkbox" at bounding box center [682, 156] width 25 height 11
checkbox input "true"
click at [670, 161] on span at bounding box center [682, 156] width 25 height 11
click at [670, 161] on input "checkbox" at bounding box center [682, 156] width 25 height 11
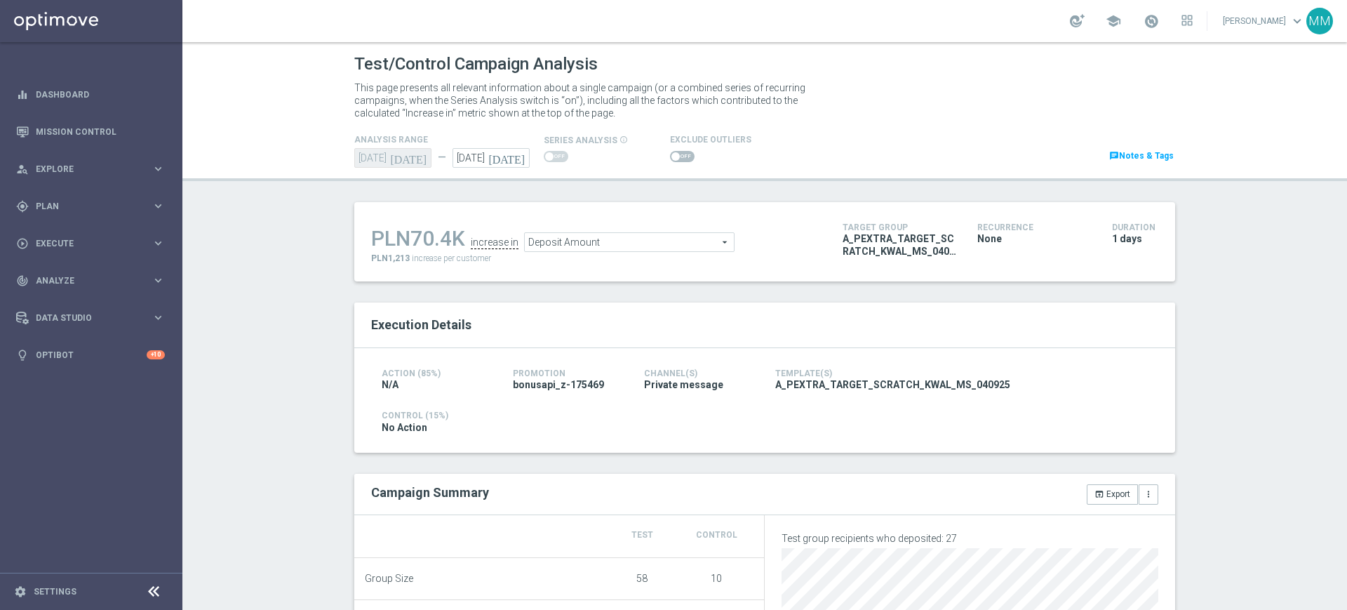
checkbox input "true"
click at [670, 162] on div at bounding box center [710, 156] width 81 height 17
click at [680, 153] on span at bounding box center [682, 156] width 25 height 11
click at [680, 153] on input "checkbox" at bounding box center [682, 156] width 25 height 11
checkbox input "true"
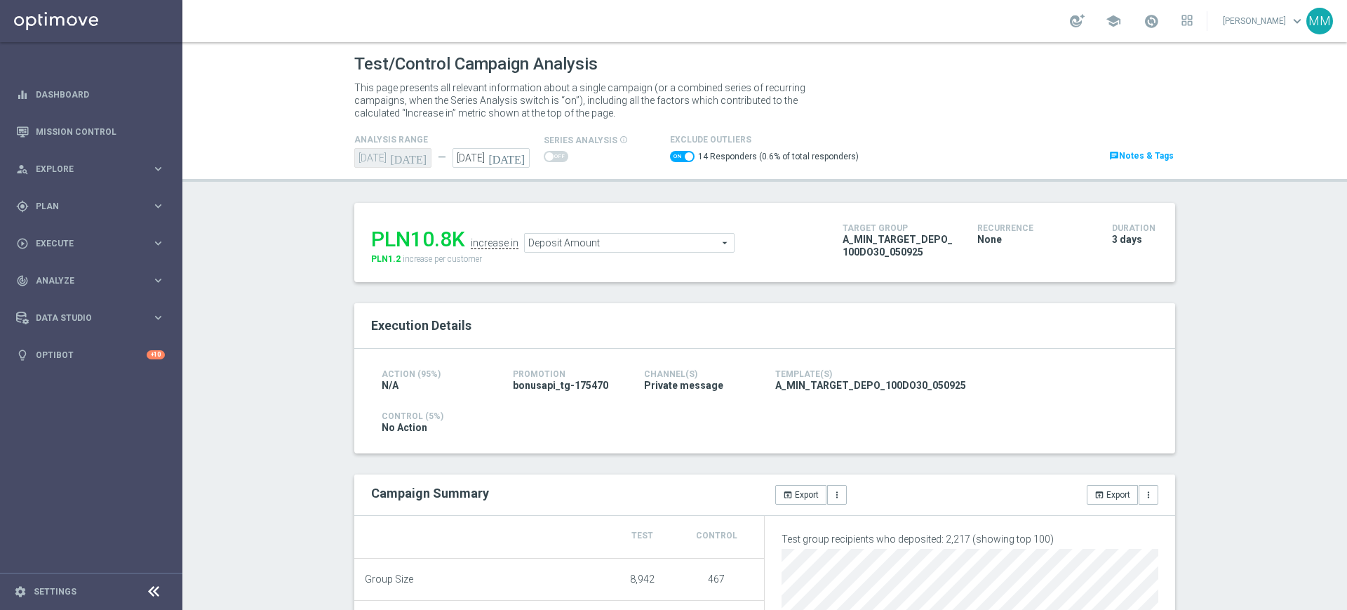
click at [567, 248] on span "Deposit Amount" at bounding box center [629, 243] width 209 height 18
click at [671, 161] on span at bounding box center [682, 156] width 25 height 11
click at [671, 161] on input "checkbox" at bounding box center [682, 156] width 25 height 11
checkbox input "true"
click at [672, 157] on span at bounding box center [676, 156] width 8 height 8
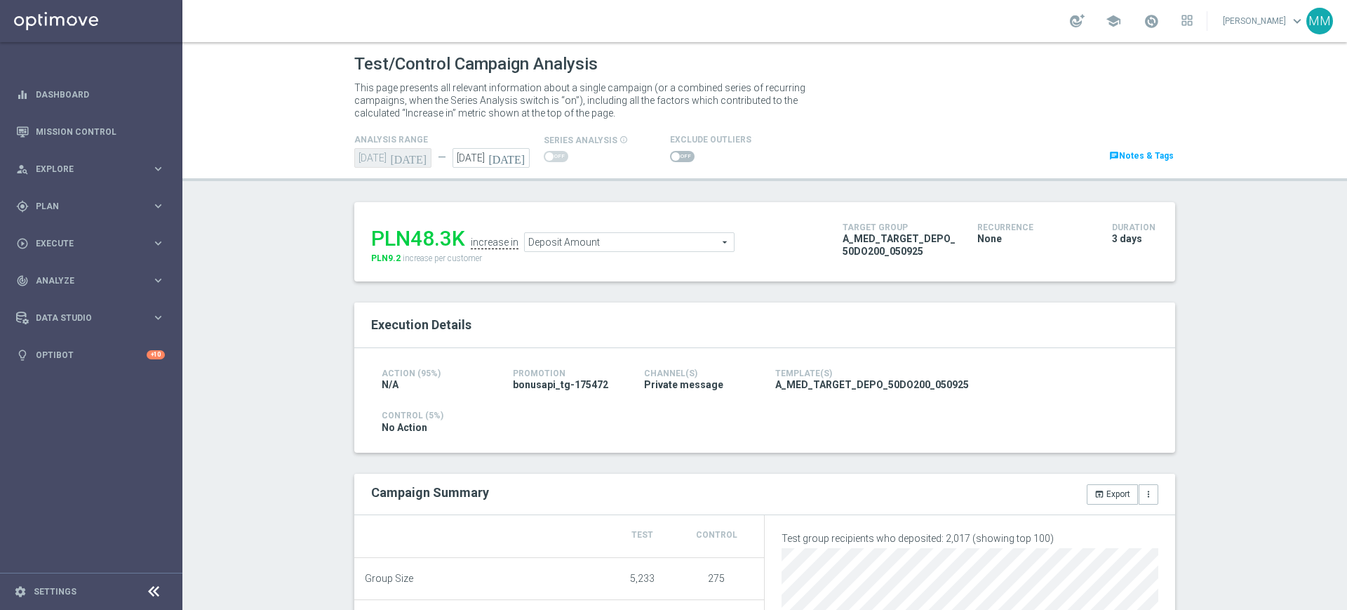
click at [670, 157] on input "checkbox" at bounding box center [682, 156] width 25 height 11
checkbox input "true"
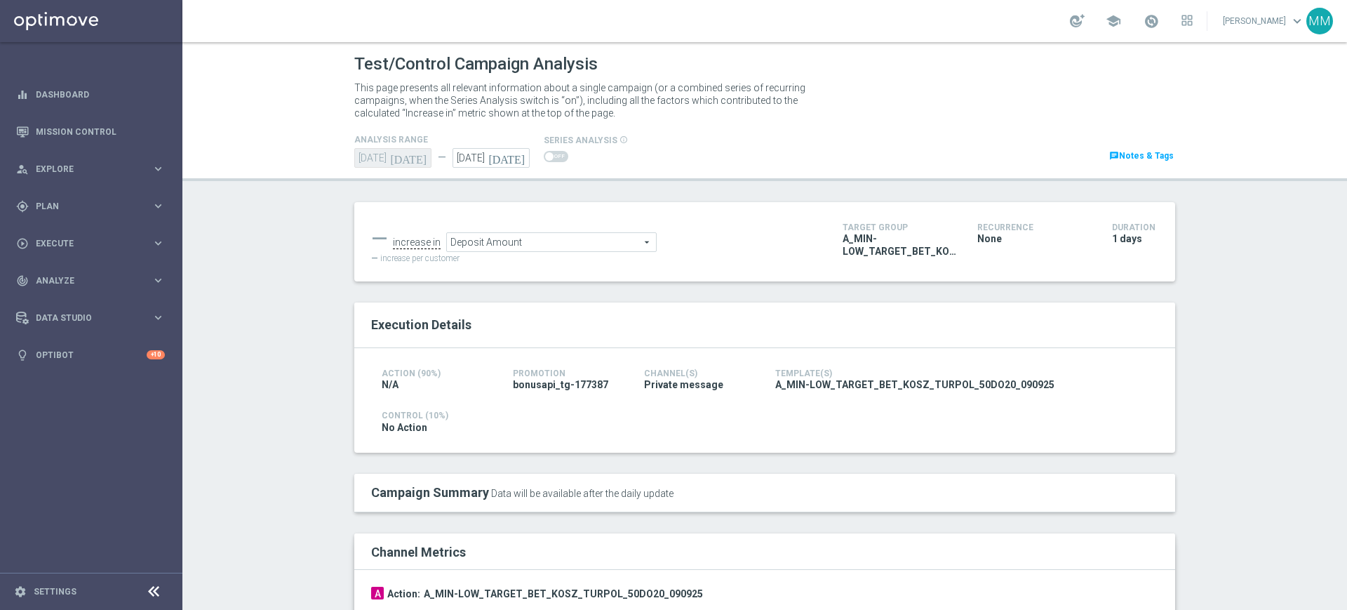
click at [520, 248] on span "Deposit Amount" at bounding box center [551, 242] width 209 height 18
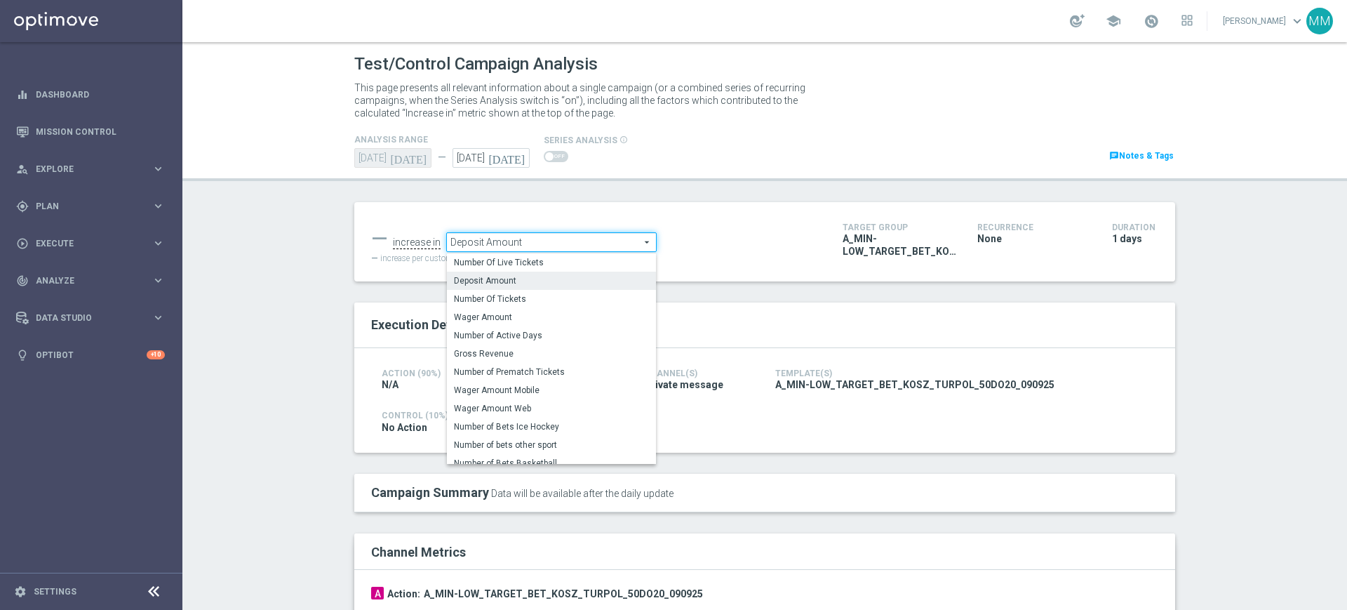
click at [702, 265] on div "— increase in Deposit Amount Deposit Amount arrow_drop_down search Number Of Li…" at bounding box center [764, 241] width 821 height 79
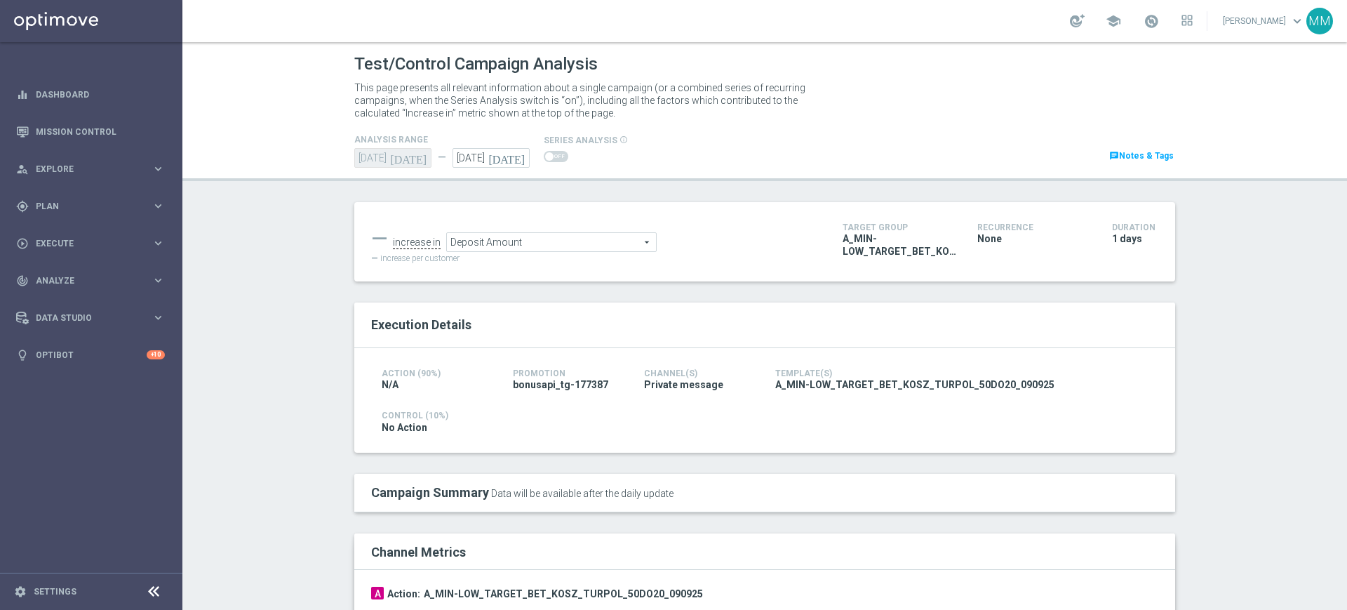
click at [574, 151] on div at bounding box center [586, 157] width 84 height 16
